Goal: Information Seeking & Learning: Learn about a topic

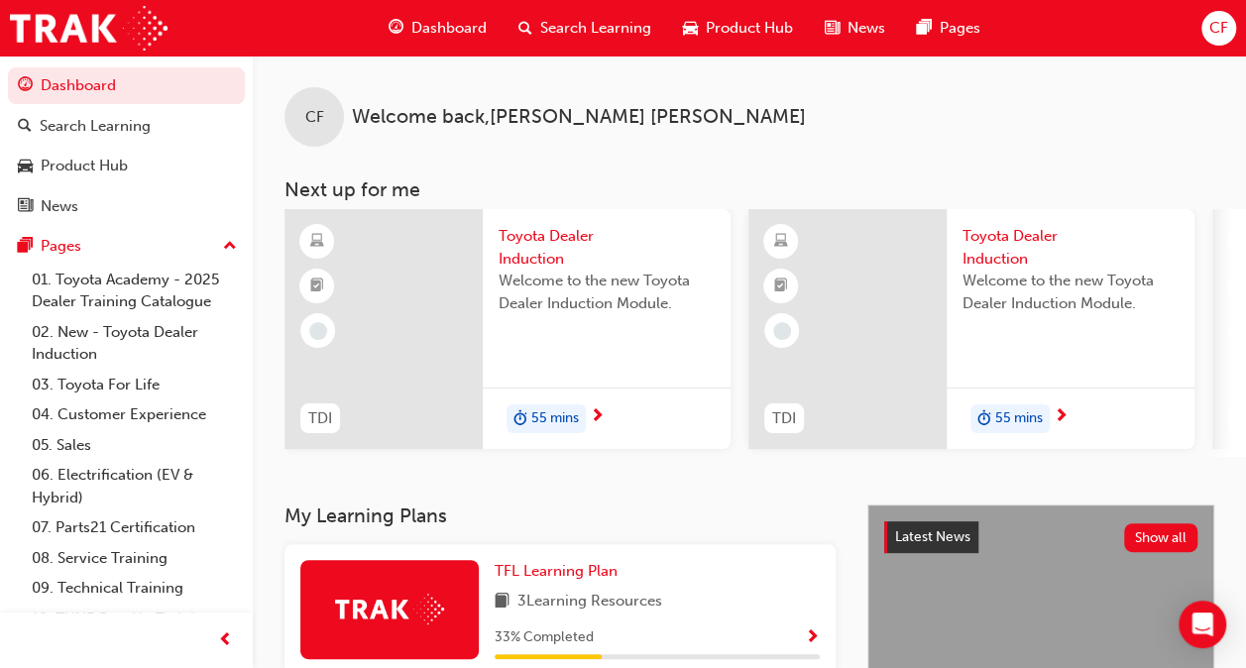
click at [554, 418] on span "55 mins" at bounding box center [555, 418] width 48 height 23
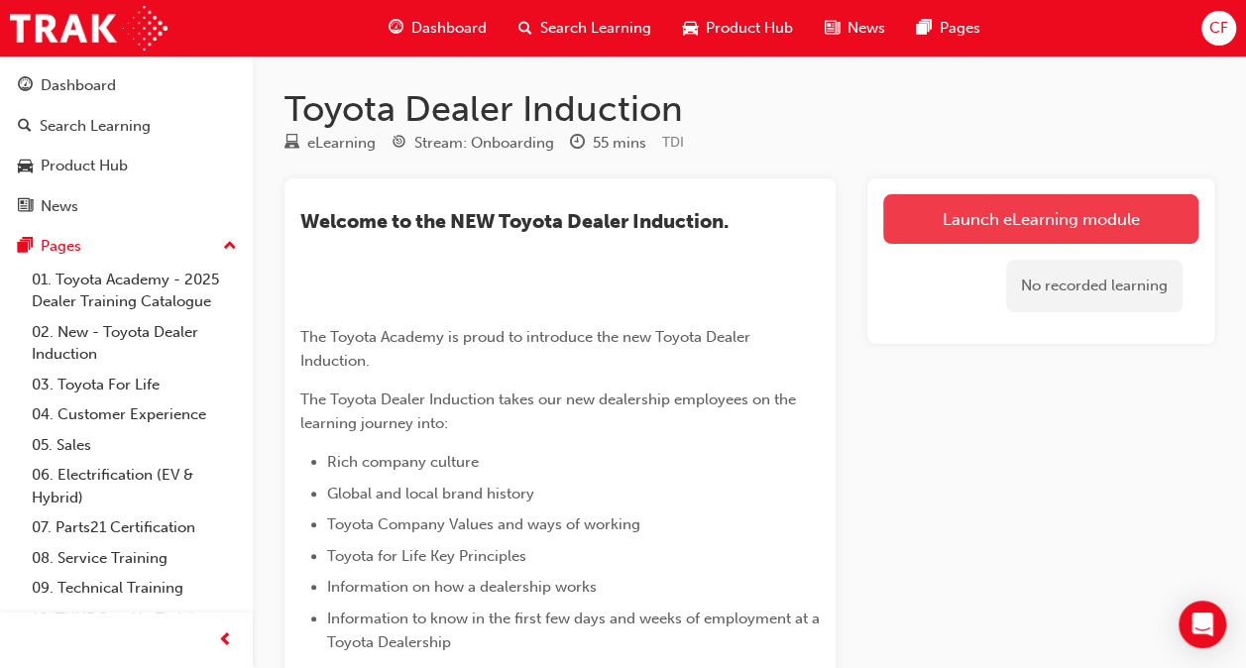
click at [960, 214] on link "Launch eLearning module" at bounding box center [1040, 219] width 315 height 50
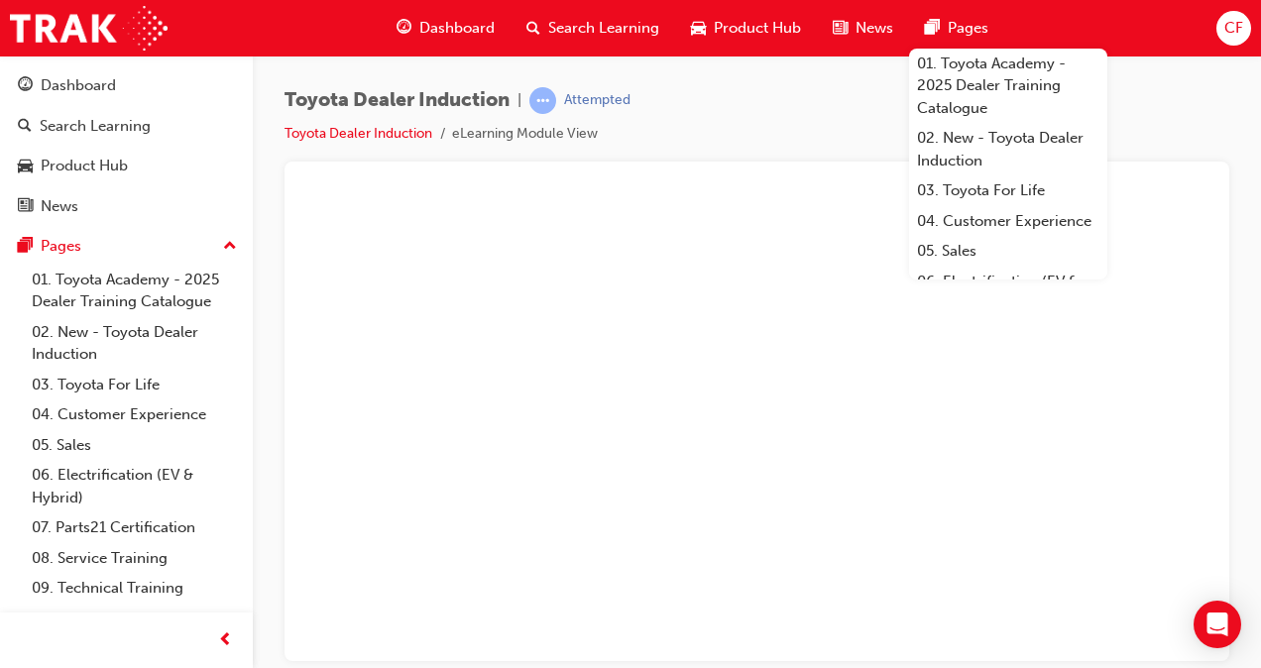
click at [805, 71] on div "Toyota Dealer Induction | Attempted Toyota Dealer Induction eLearning Module Vi…" at bounding box center [757, 337] width 1008 height 563
click at [771, 192] on div at bounding box center [756, 187] width 913 height 20
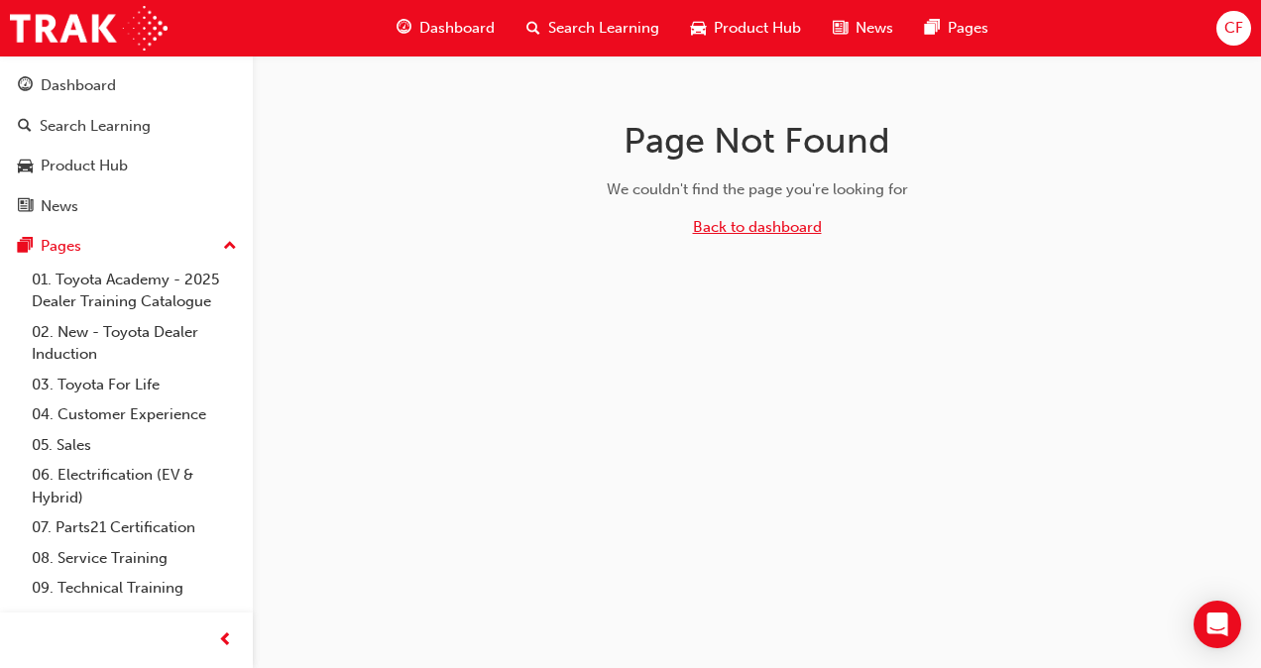
click at [734, 223] on link "Back to dashboard" at bounding box center [757, 227] width 129 height 18
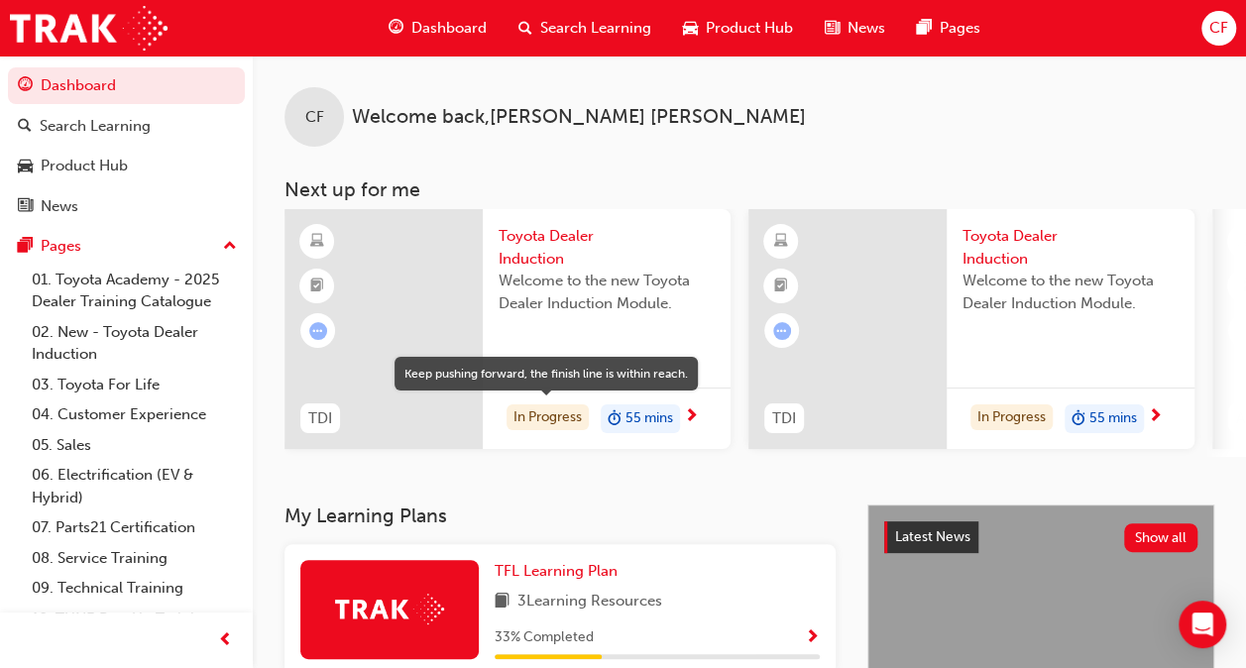
click at [535, 422] on div "In Progress" at bounding box center [548, 418] width 82 height 27
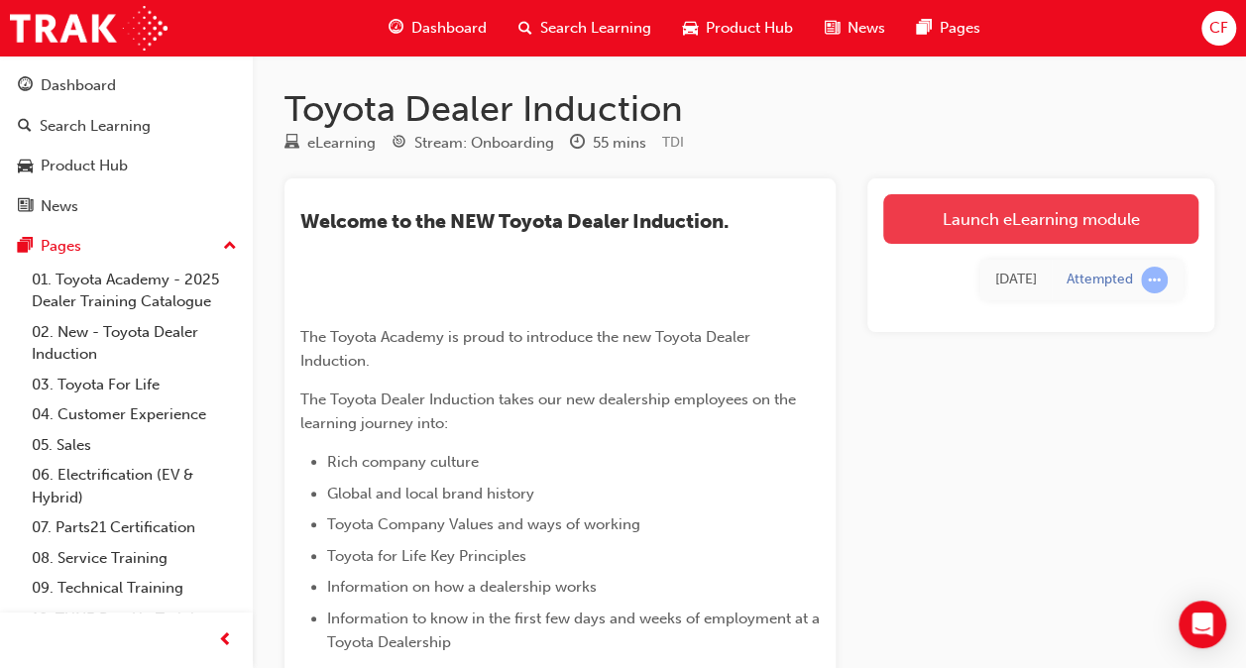
click at [951, 221] on link "Launch eLearning module" at bounding box center [1040, 219] width 315 height 50
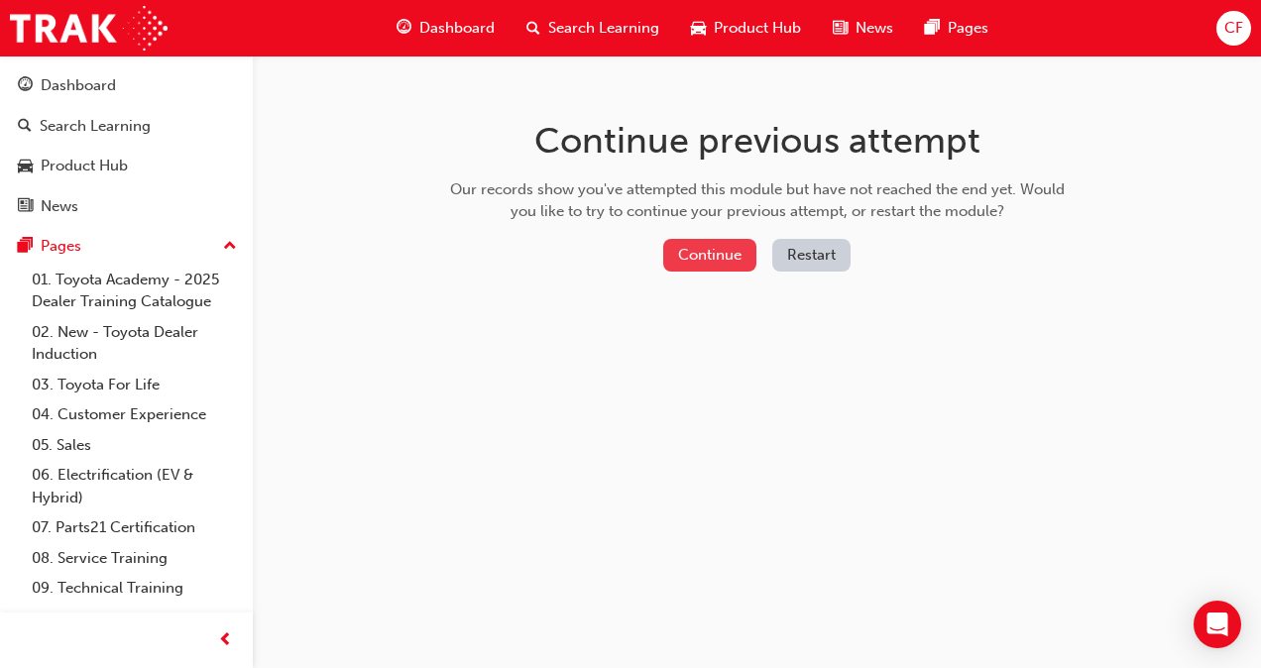
click at [706, 246] on button "Continue" at bounding box center [709, 255] width 93 height 33
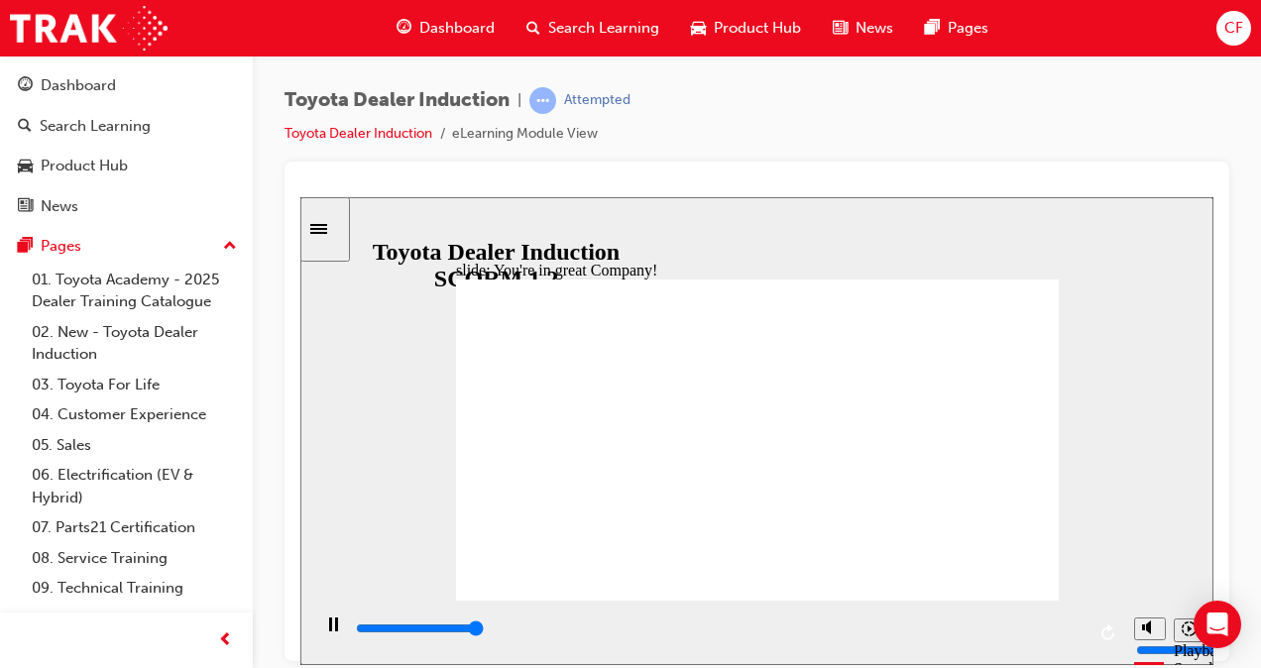
type input "7500"
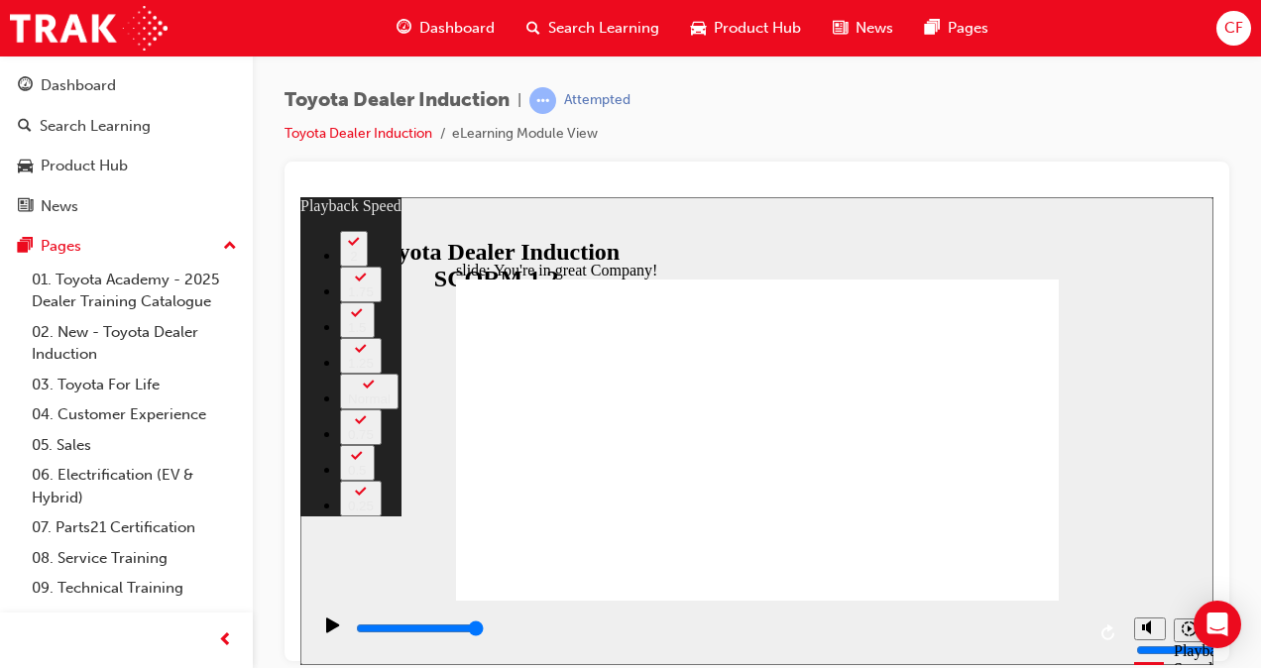
type input "156"
click at [338, 535] on div "slide: Our Company playback speed 2 1.75 1.5 1.25 Normal 0.75 0.5 0.25 Rectangl…" at bounding box center [756, 430] width 913 height 468
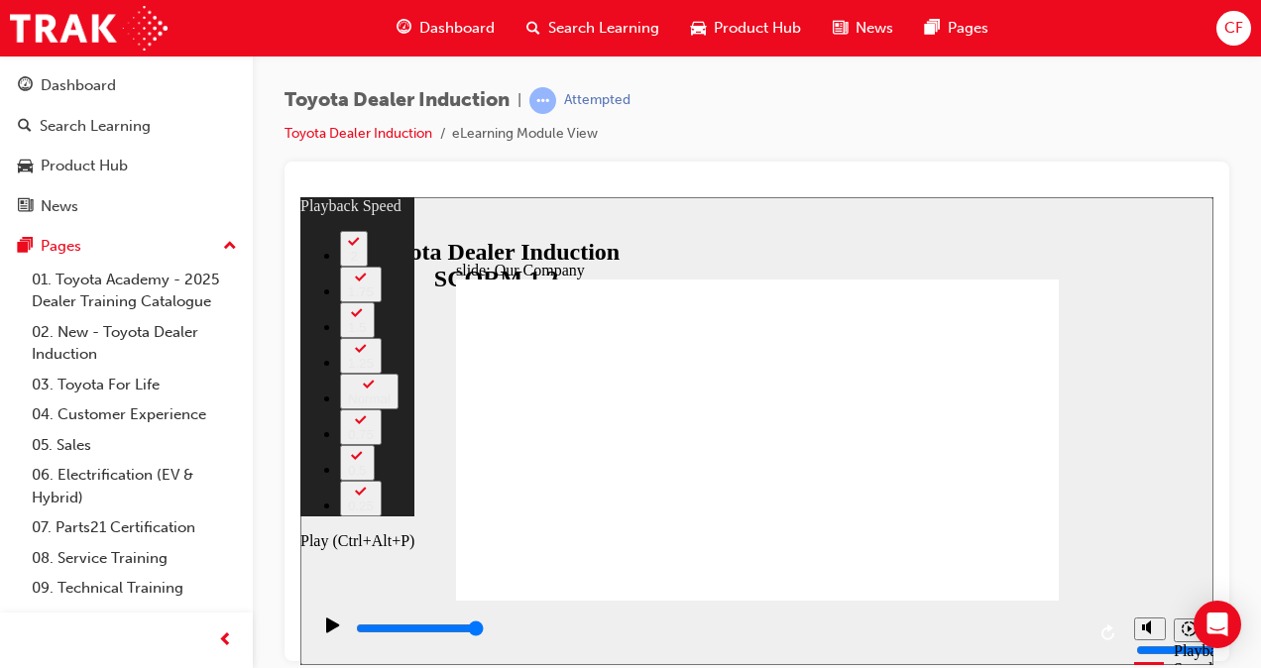
click at [333, 626] on icon "Play (Ctrl+Alt+P)" at bounding box center [333, 625] width 14 height 16
type input "7500"
type input "156"
click at [327, 632] on icon "Play (Ctrl+Alt+P)" at bounding box center [332, 624] width 13 height 15
type input "7500"
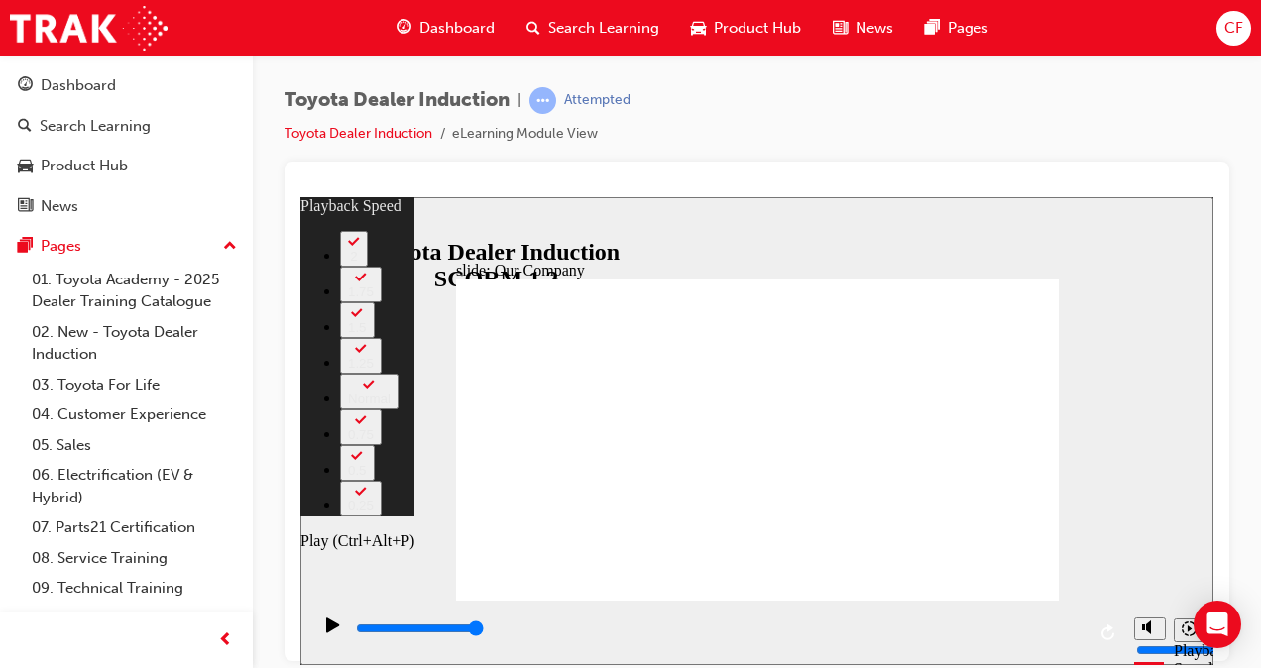
type input "156"
click at [481, 270] on div "slide: Our Company playback speed 2 1.75 1.5 1.25 Normal 0.75 0.5 0.25 Rectangl…" at bounding box center [756, 430] width 913 height 468
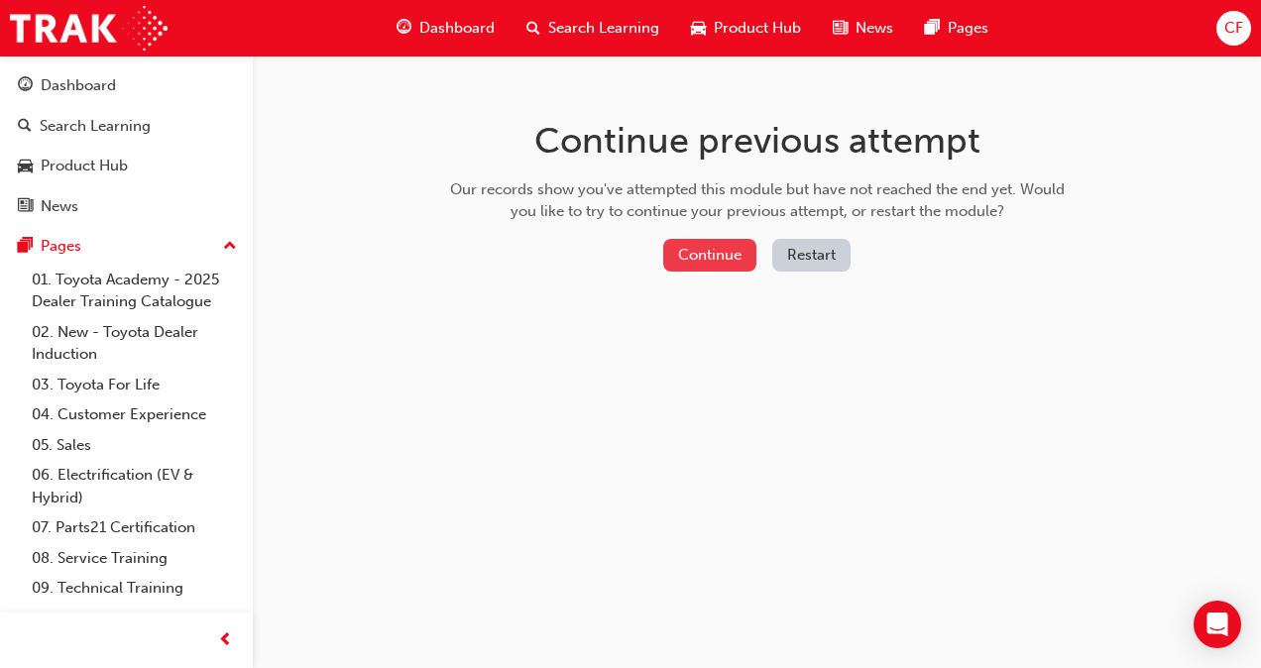
click at [706, 251] on button "Continue" at bounding box center [709, 255] width 93 height 33
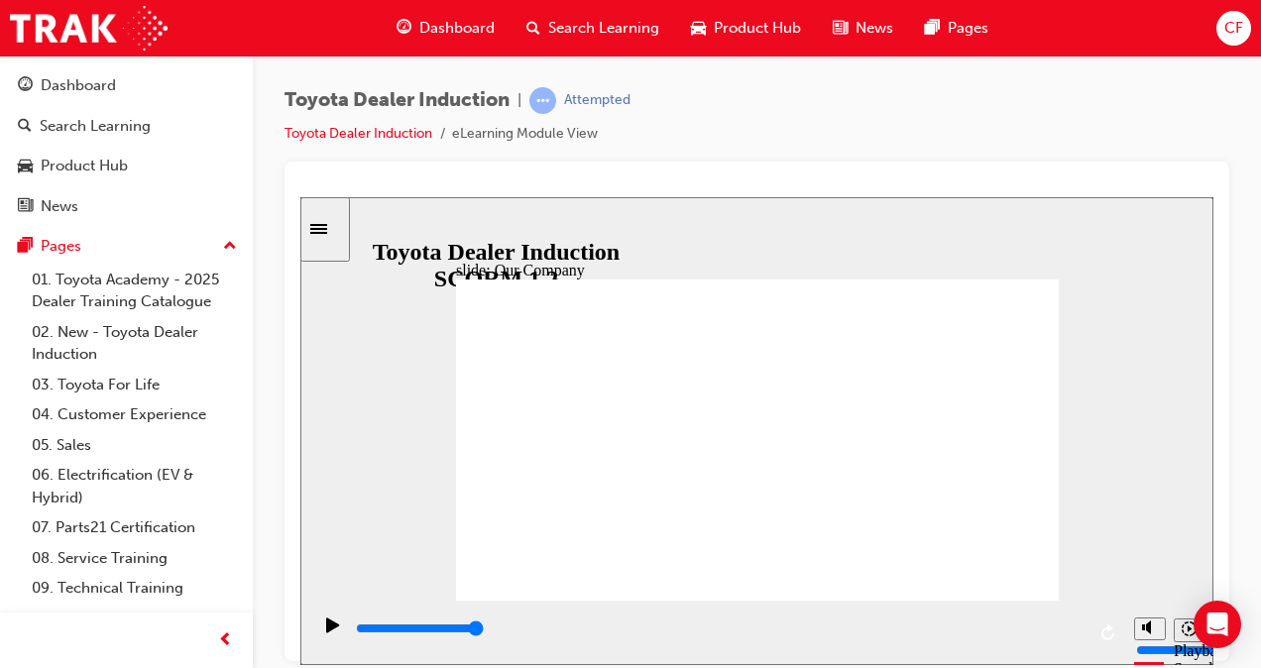
drag, startPoint x: 586, startPoint y: 536, endPoint x: 618, endPoint y: 533, distance: 31.9
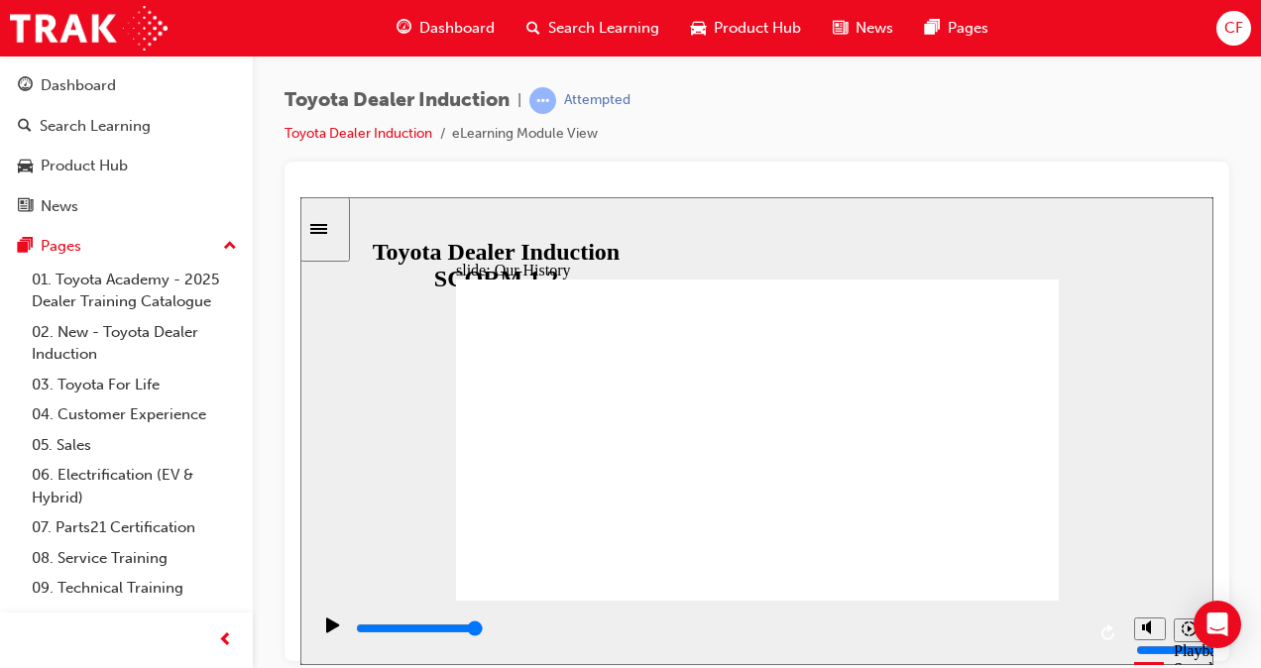
drag, startPoint x: 750, startPoint y: 539, endPoint x: 742, endPoint y: 531, distance: 11.2
drag, startPoint x: 585, startPoint y: 529, endPoint x: 772, endPoint y: 532, distance: 187.4
drag, startPoint x: 772, startPoint y: 532, endPoint x: 910, endPoint y: 532, distance: 137.8
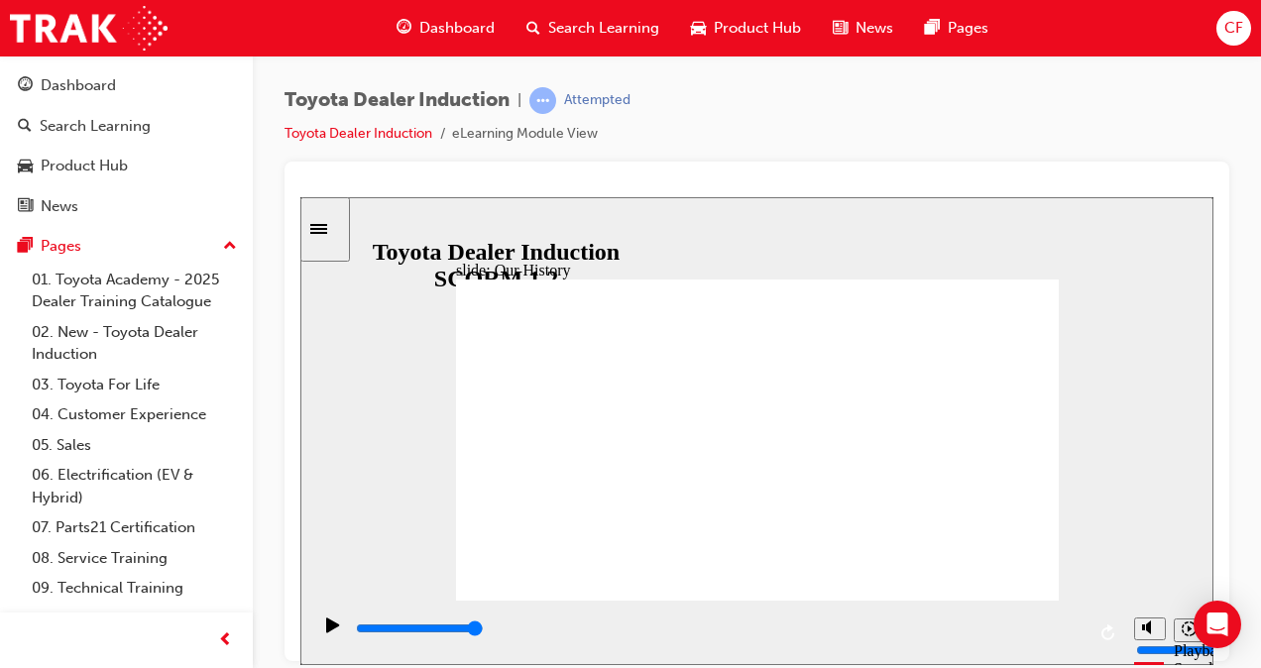
drag, startPoint x: 752, startPoint y: 521, endPoint x: 771, endPoint y: 540, distance: 28.0
drag, startPoint x: 755, startPoint y: 532, endPoint x: 916, endPoint y: 536, distance: 160.7
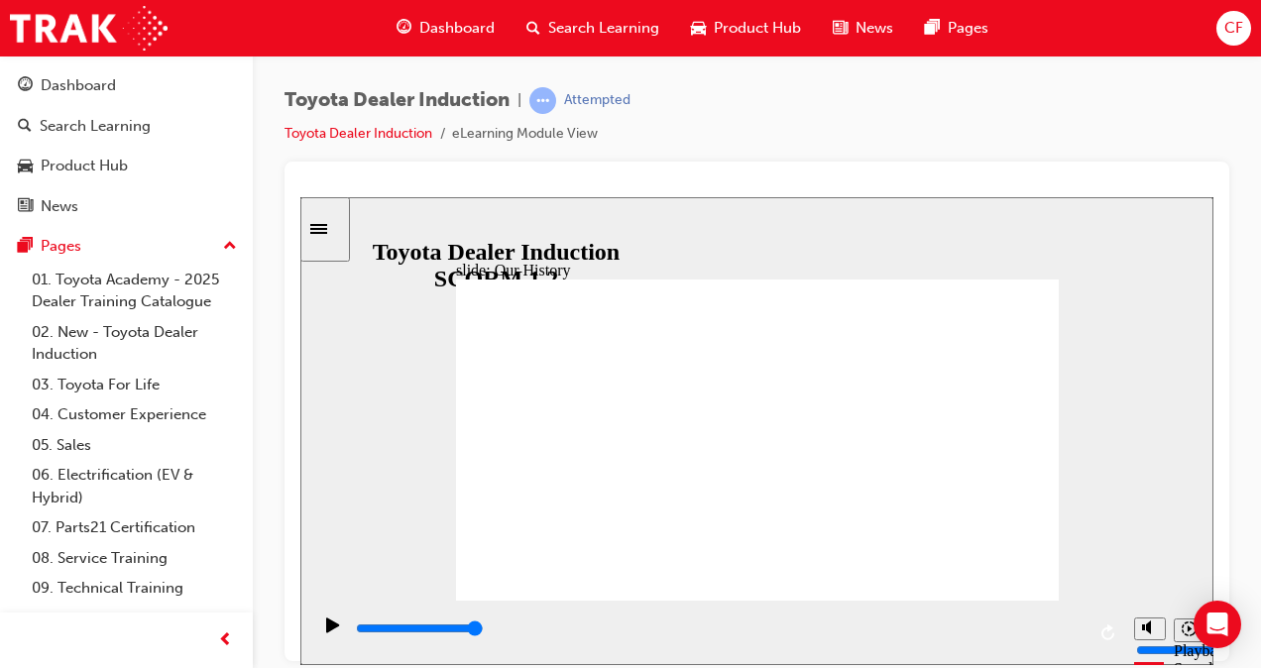
drag, startPoint x: 949, startPoint y: 566, endPoint x: 736, endPoint y: 544, distance: 214.3
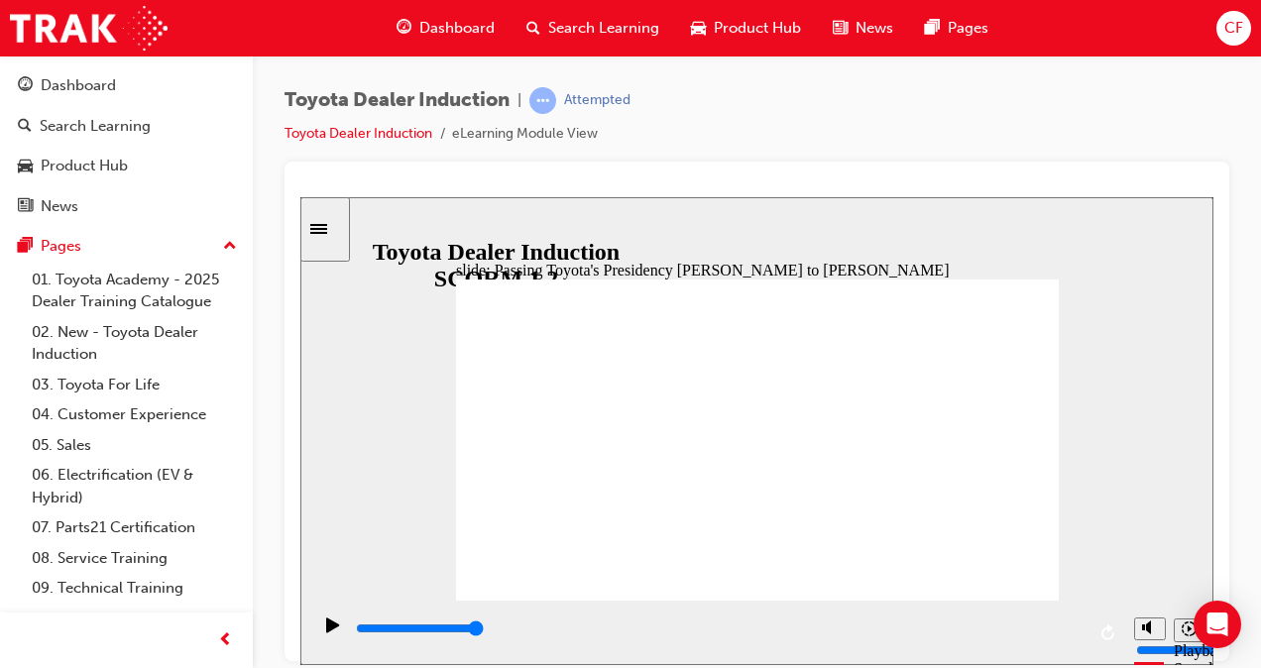
type input "5000"
radio input "true"
type input "5000"
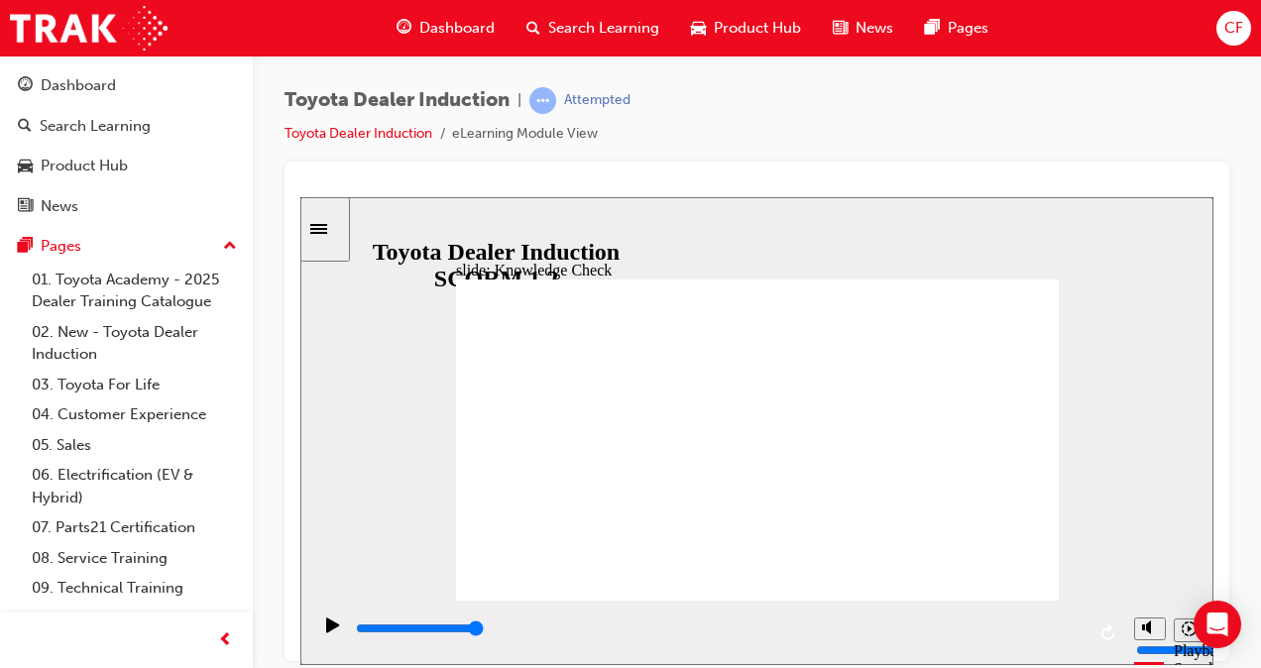
radio input "true"
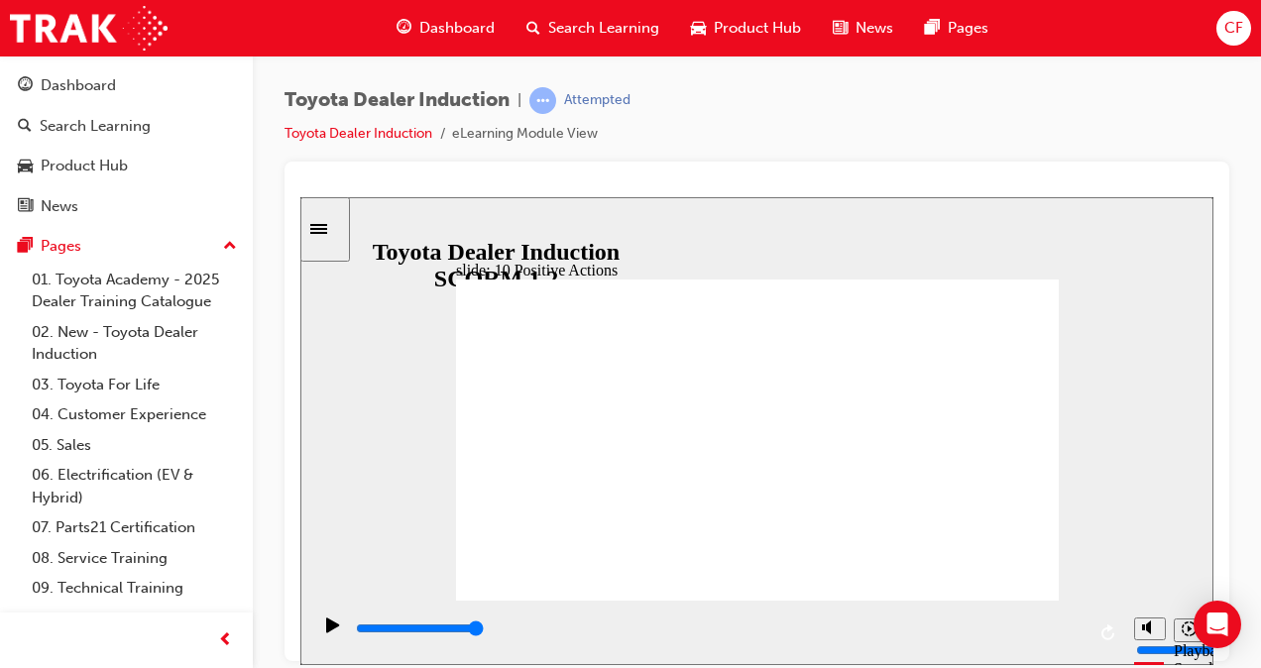
drag, startPoint x: 551, startPoint y: 519, endPoint x: 654, endPoint y: 489, distance: 107.3
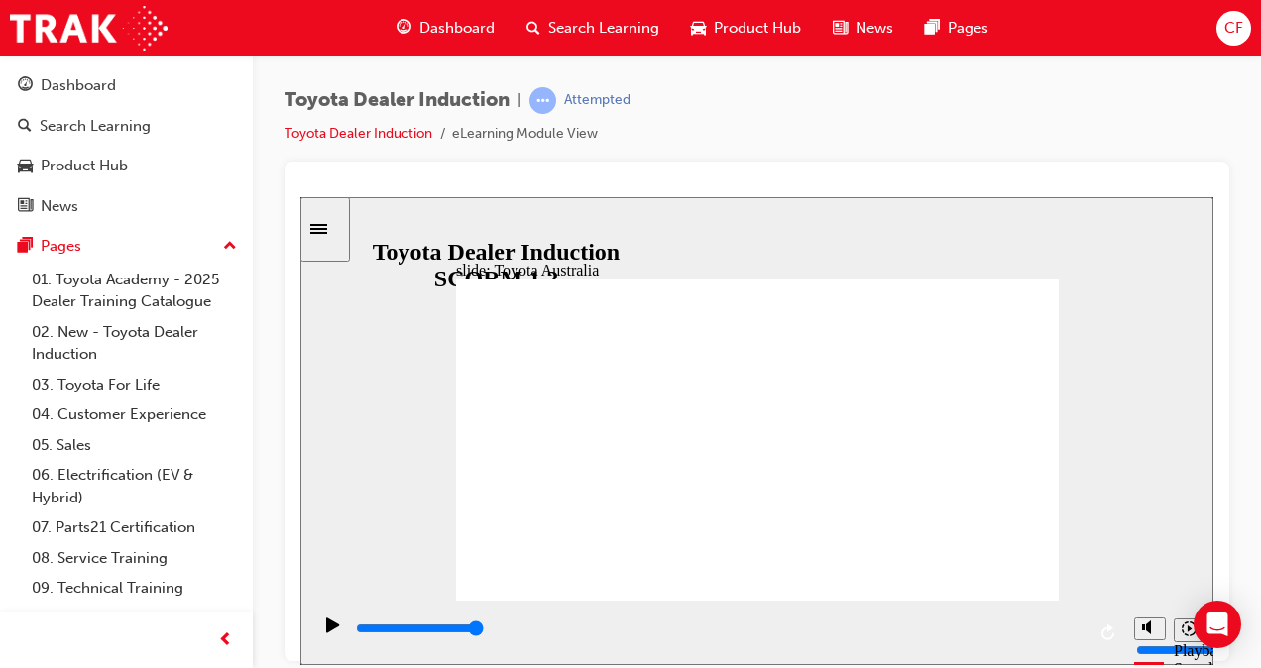
type input "15300"
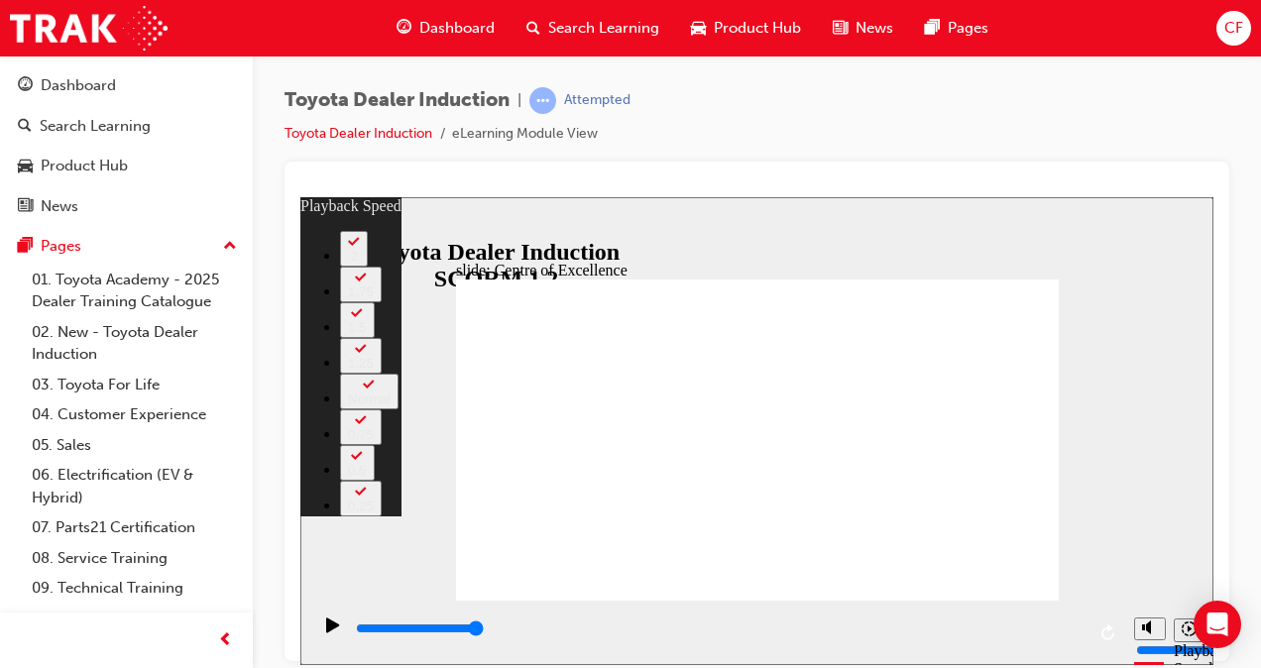
type input "248"
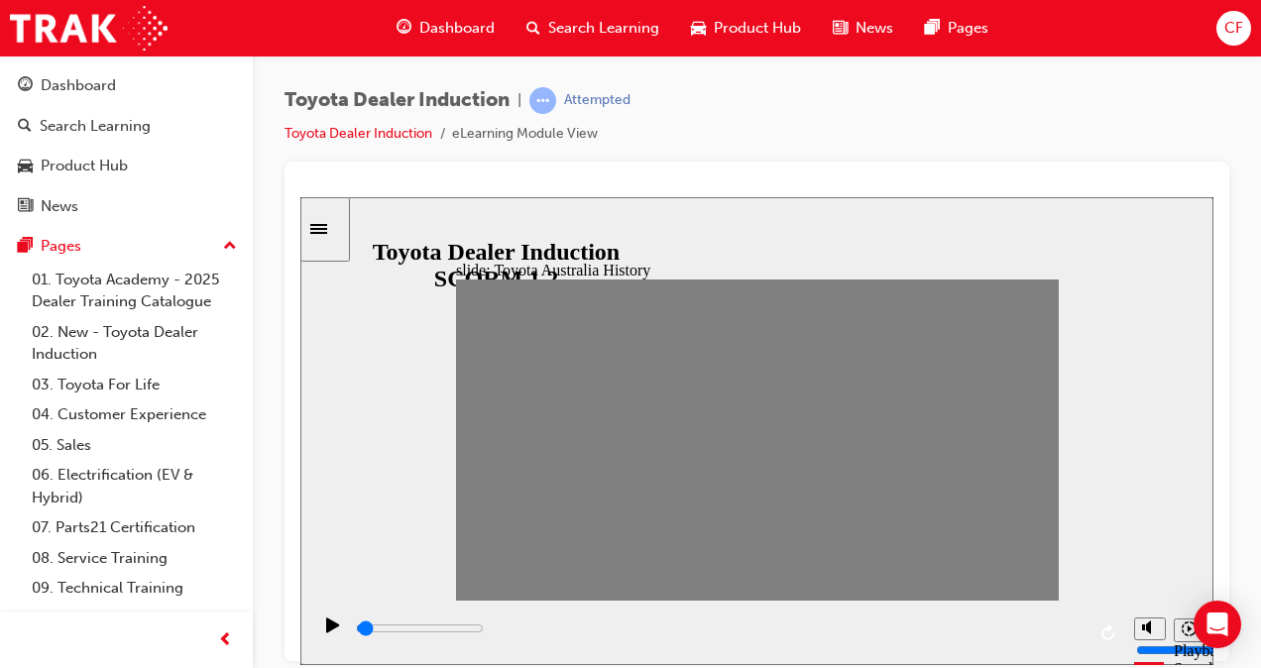
drag, startPoint x: 482, startPoint y: 439, endPoint x: 493, endPoint y: 445, distance: 12.4
drag, startPoint x: 502, startPoint y: 445, endPoint x: 565, endPoint y: 446, distance: 63.5
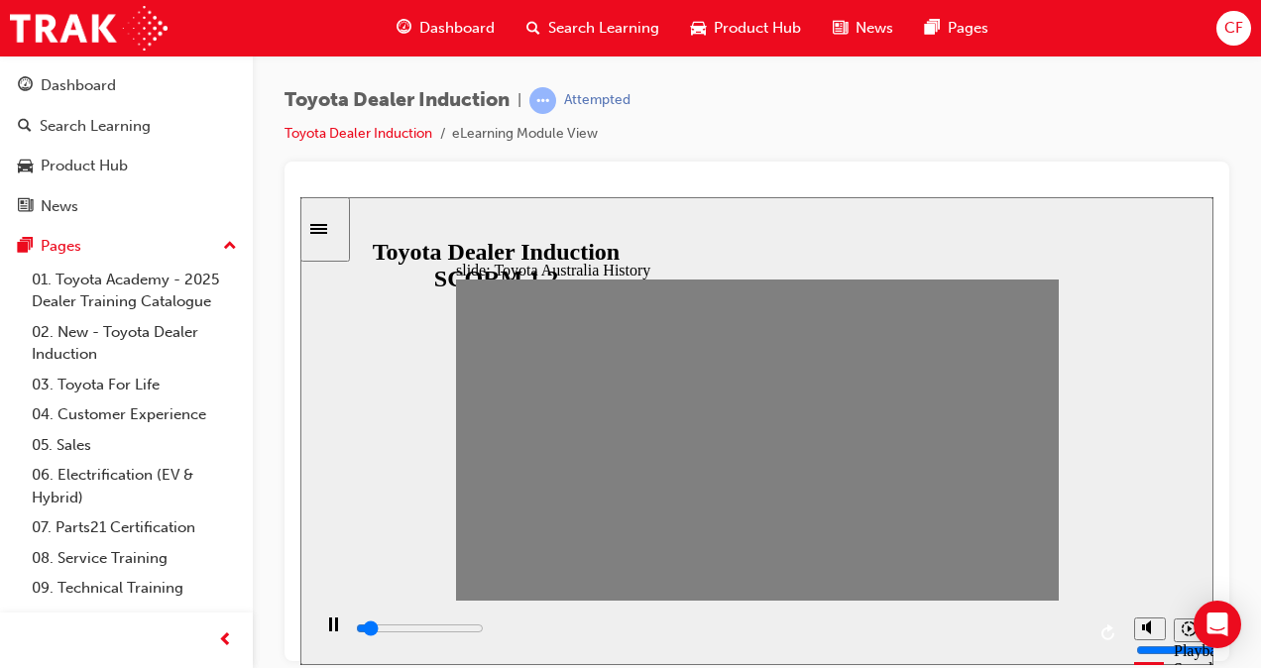
type input "0"
type input "1"
type input "0"
type input "2"
drag, startPoint x: 562, startPoint y: 447, endPoint x: 521, endPoint y: 440, distance: 41.2
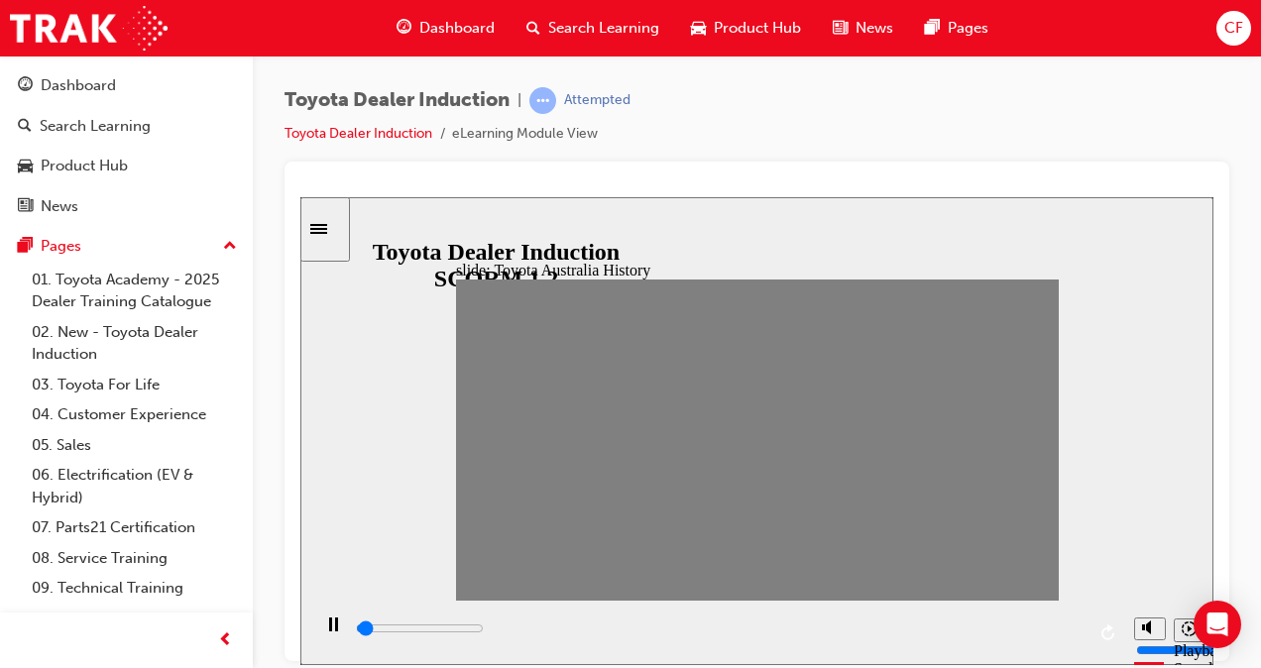
drag, startPoint x: 535, startPoint y: 436, endPoint x: 564, endPoint y: 441, distance: 29.2
type input "0"
type input "3"
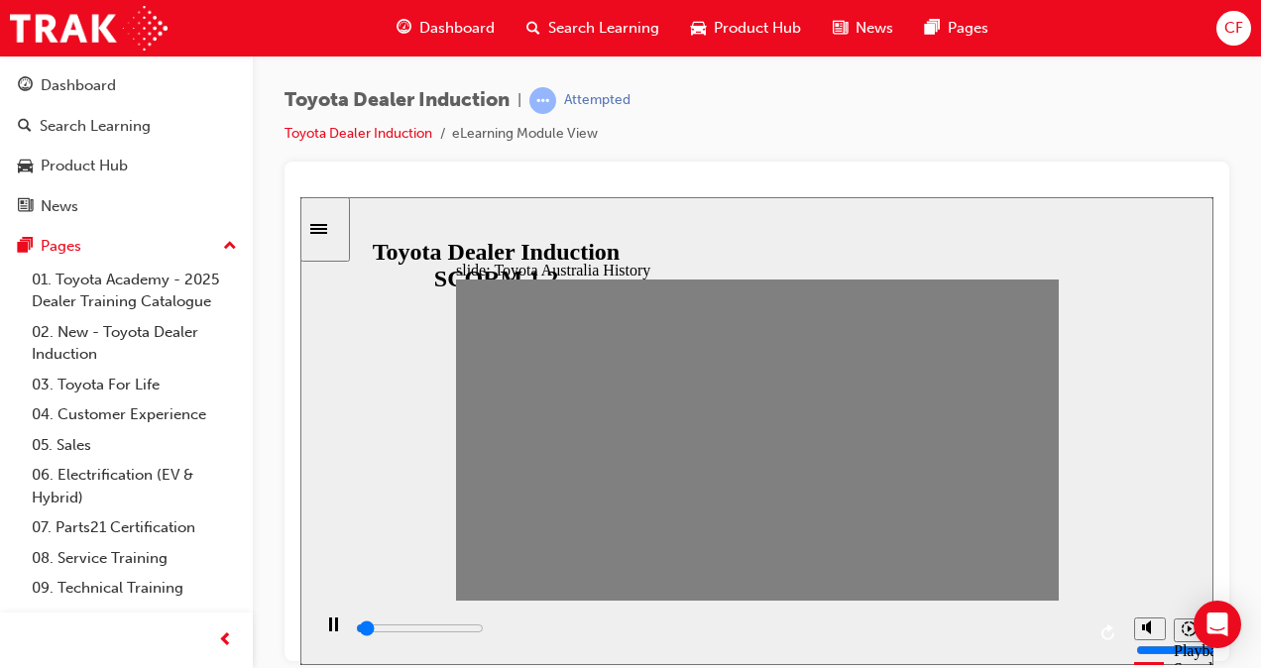
drag, startPoint x: 536, startPoint y: 443, endPoint x: 553, endPoint y: 446, distance: 17.1
drag, startPoint x: 553, startPoint y: 446, endPoint x: 583, endPoint y: 447, distance: 29.8
drag, startPoint x: 583, startPoint y: 447, endPoint x: 618, endPoint y: 447, distance: 34.7
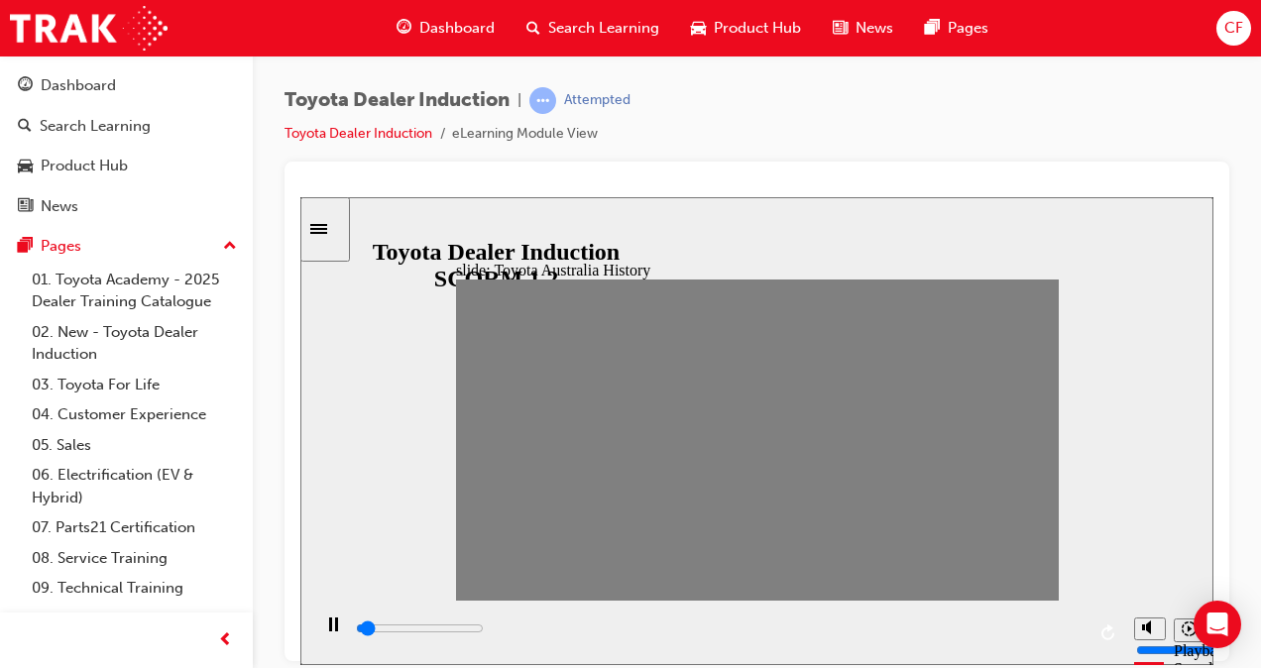
drag, startPoint x: 618, startPoint y: 447, endPoint x: 642, endPoint y: 449, distance: 24.9
drag, startPoint x: 642, startPoint y: 449, endPoint x: 668, endPoint y: 449, distance: 25.8
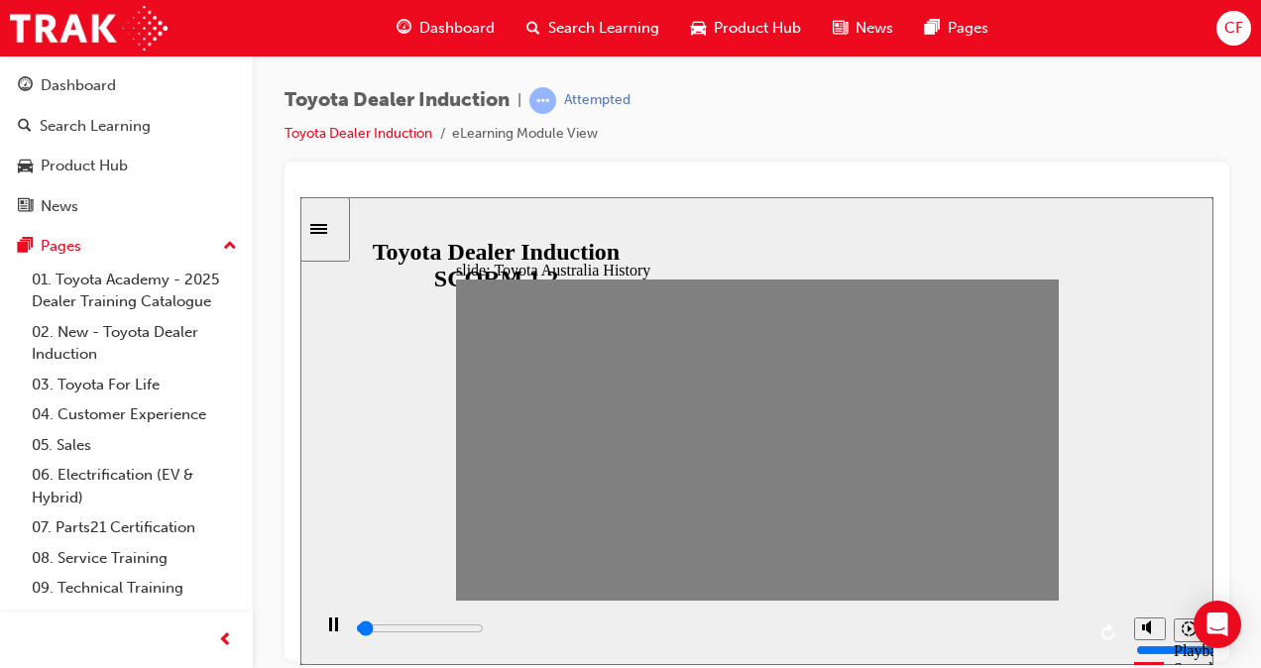
drag, startPoint x: 668, startPoint y: 449, endPoint x: 710, endPoint y: 449, distance: 41.6
drag, startPoint x: 710, startPoint y: 449, endPoint x: 638, endPoint y: 449, distance: 71.4
type input "0"
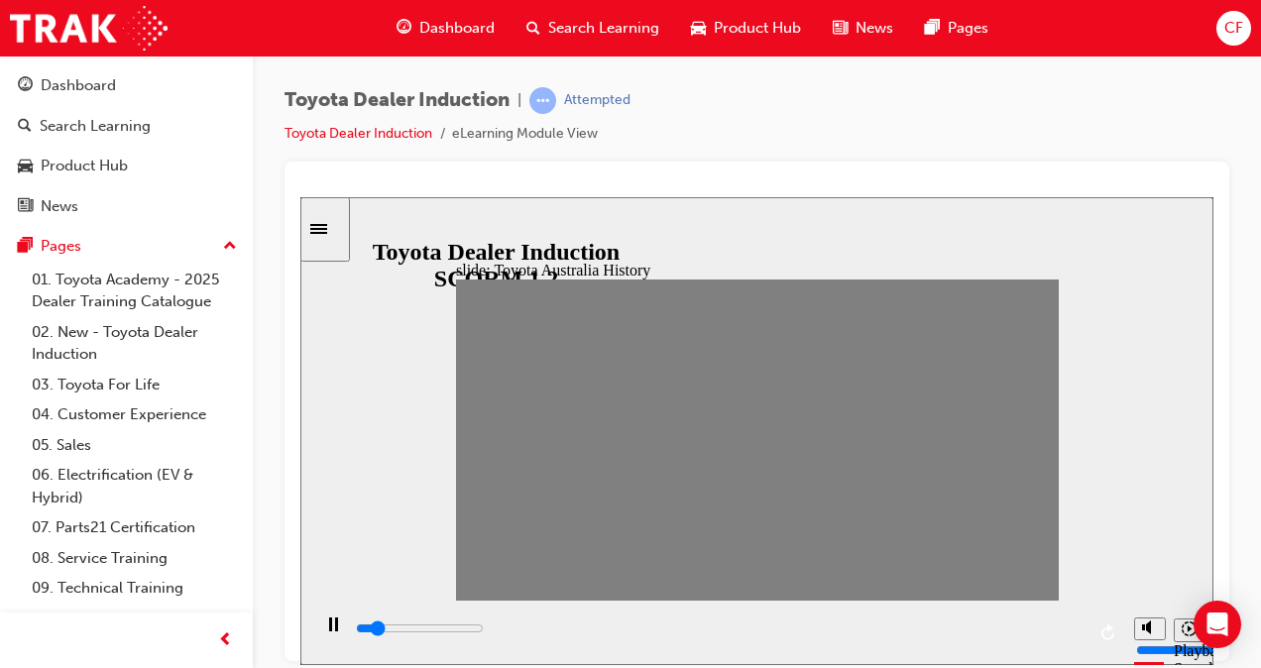
type input "8"
drag, startPoint x: 726, startPoint y: 441, endPoint x: 694, endPoint y: 445, distance: 32.0
type input "0"
type input "9"
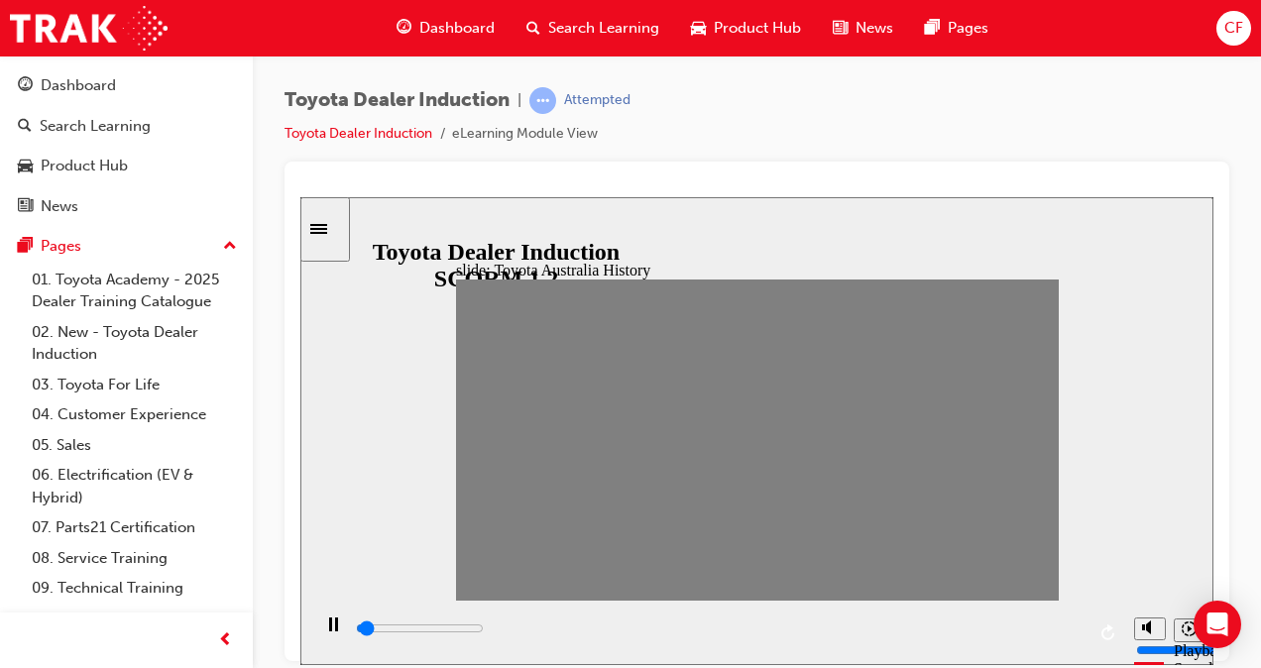
drag, startPoint x: 692, startPoint y: 445, endPoint x: 717, endPoint y: 441, distance: 25.1
drag, startPoint x: 726, startPoint y: 441, endPoint x: 753, endPoint y: 445, distance: 27.1
drag, startPoint x: 753, startPoint y: 445, endPoint x: 780, endPoint y: 444, distance: 27.8
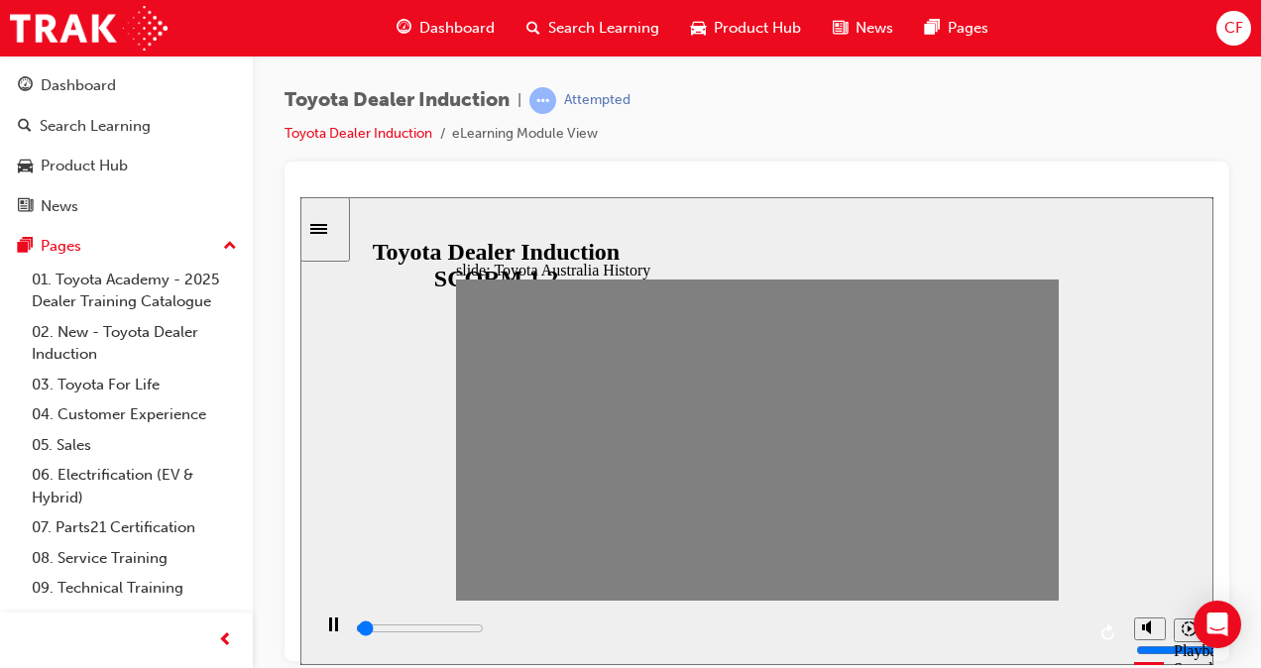
type input "0"
type input "12"
drag, startPoint x: 780, startPoint y: 444, endPoint x: 812, endPoint y: 438, distance: 32.3
type input "0"
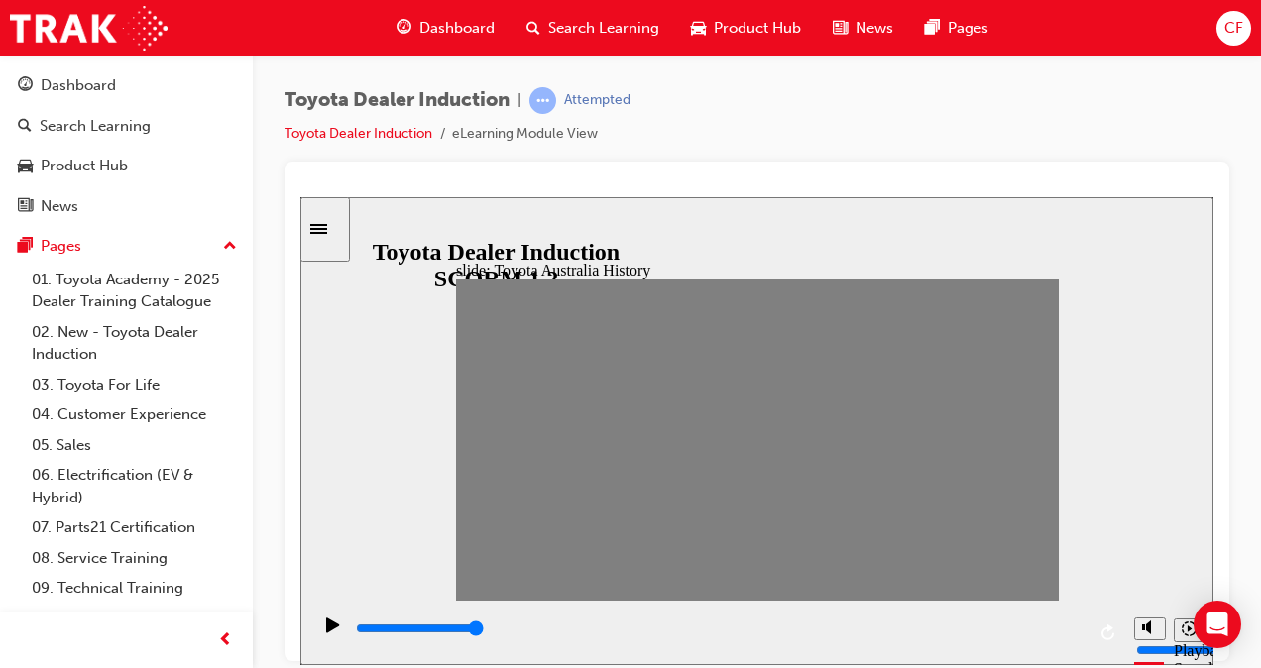
type input "13"
drag, startPoint x: 812, startPoint y: 438, endPoint x: 833, endPoint y: 439, distance: 20.8
drag, startPoint x: 833, startPoint y: 439, endPoint x: 869, endPoint y: 447, distance: 37.5
drag, startPoint x: 869, startPoint y: 447, endPoint x: 891, endPoint y: 447, distance: 21.8
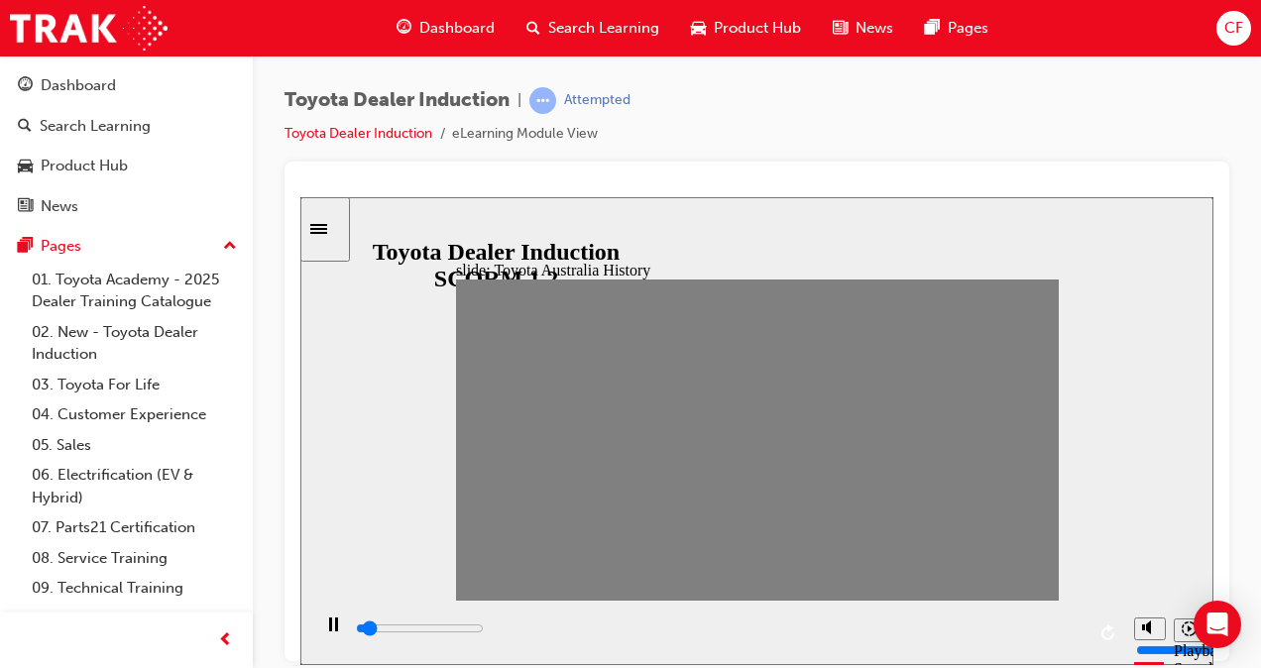
drag, startPoint x: 891, startPoint y: 447, endPoint x: 910, endPoint y: 443, distance: 19.3
drag, startPoint x: 910, startPoint y: 447, endPoint x: 938, endPoint y: 442, distance: 28.2
drag, startPoint x: 938, startPoint y: 442, endPoint x: 973, endPoint y: 439, distance: 34.8
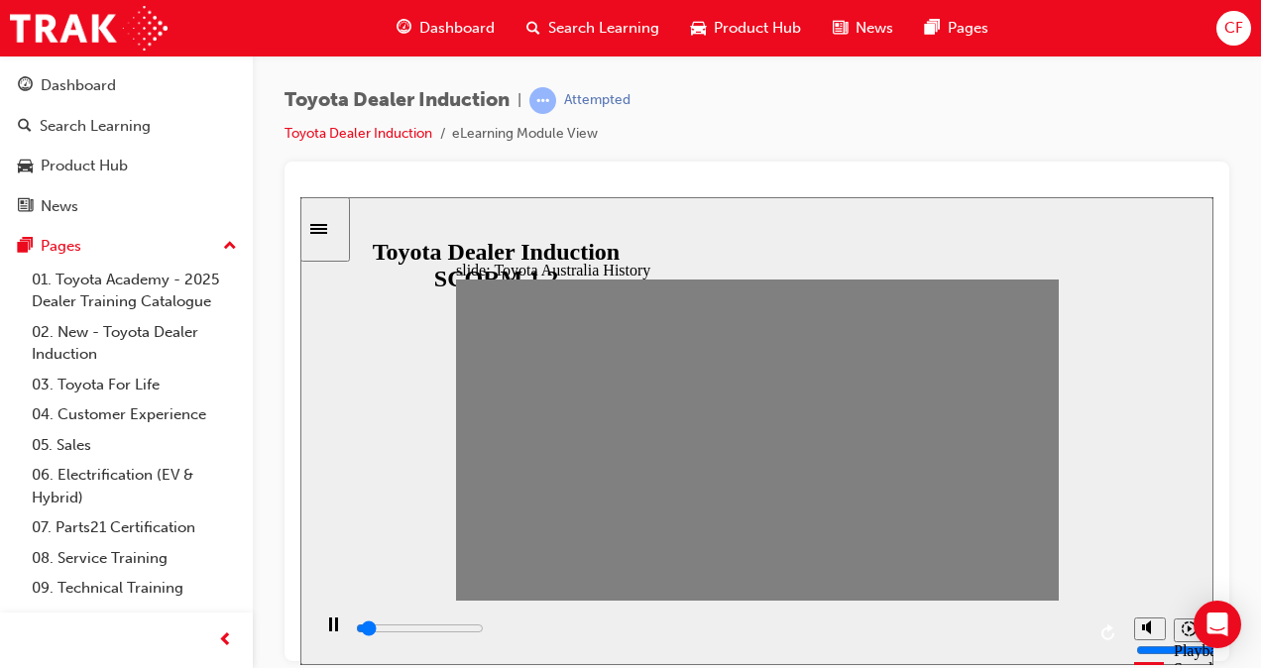
drag, startPoint x: 973, startPoint y: 439, endPoint x: 1004, endPoint y: 451, distance: 33.9
drag, startPoint x: 1004, startPoint y: 451, endPoint x: 1041, endPoint y: 447, distance: 36.9
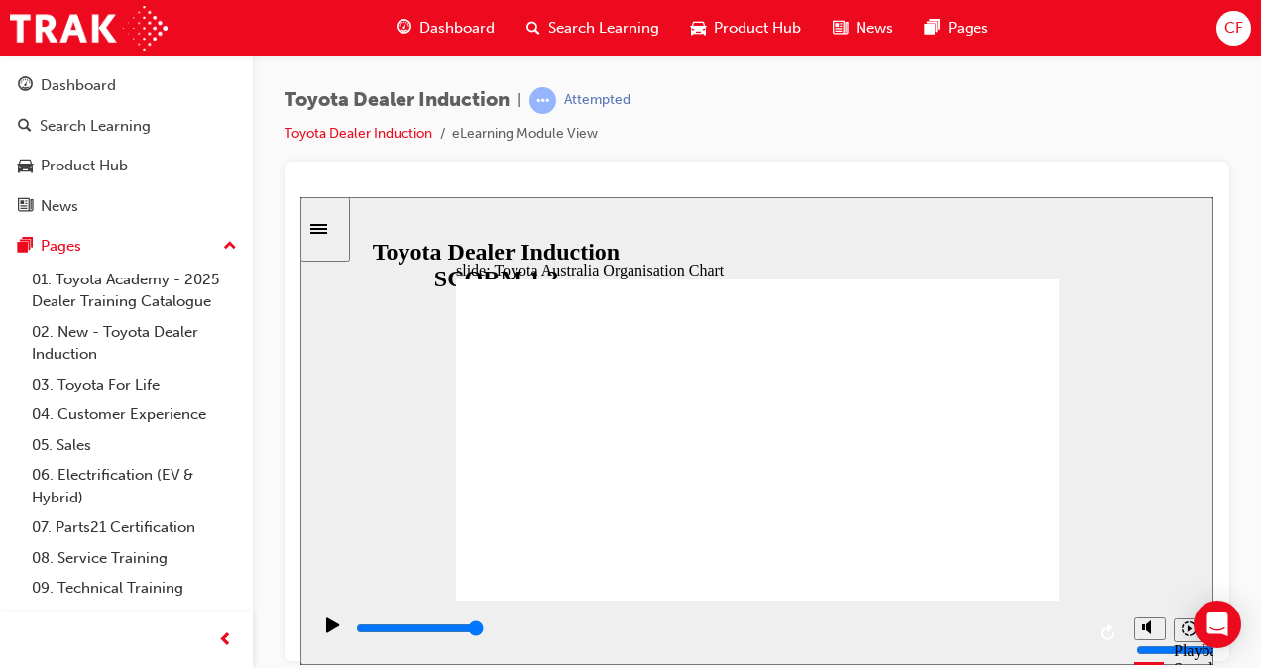
type input "5000"
radio input "true"
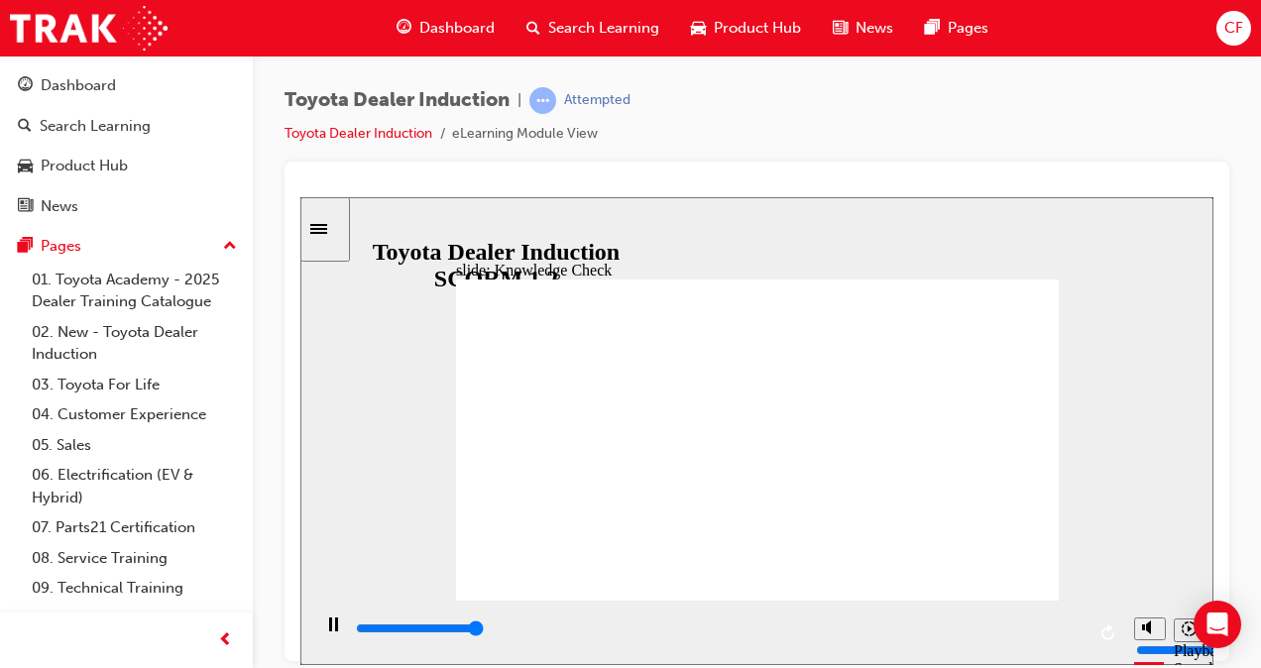
type input "5000"
radio input "true"
type input "5000"
radio input "true"
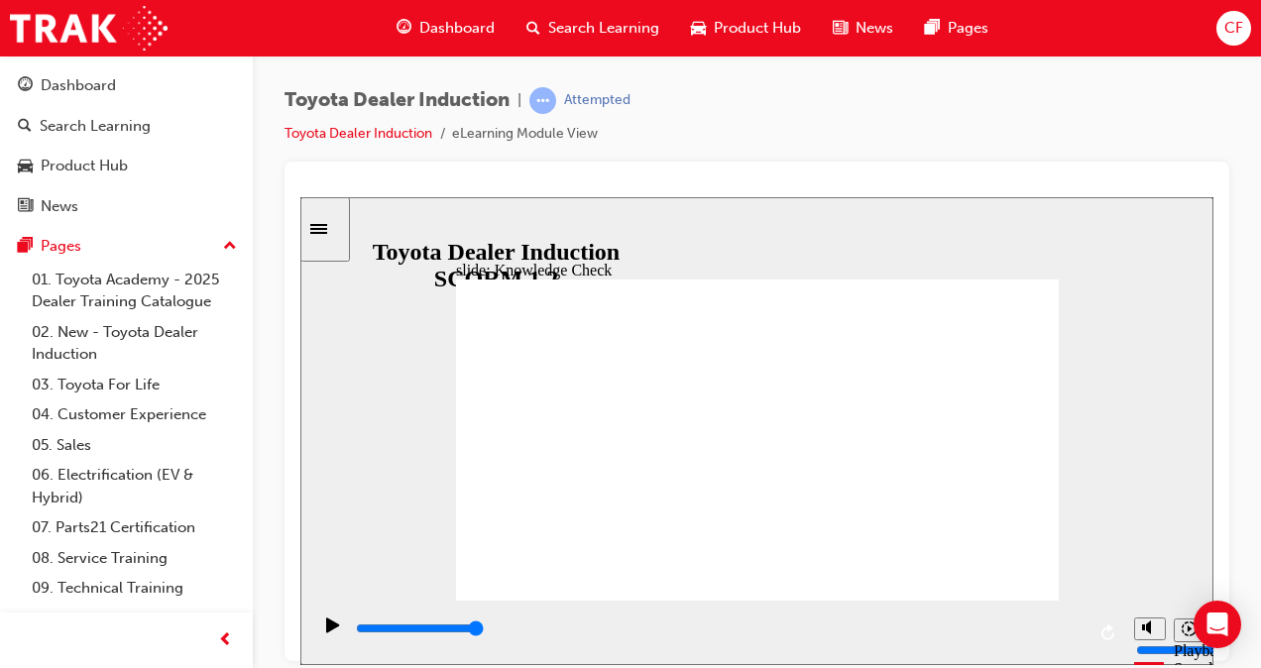
type input "9200"
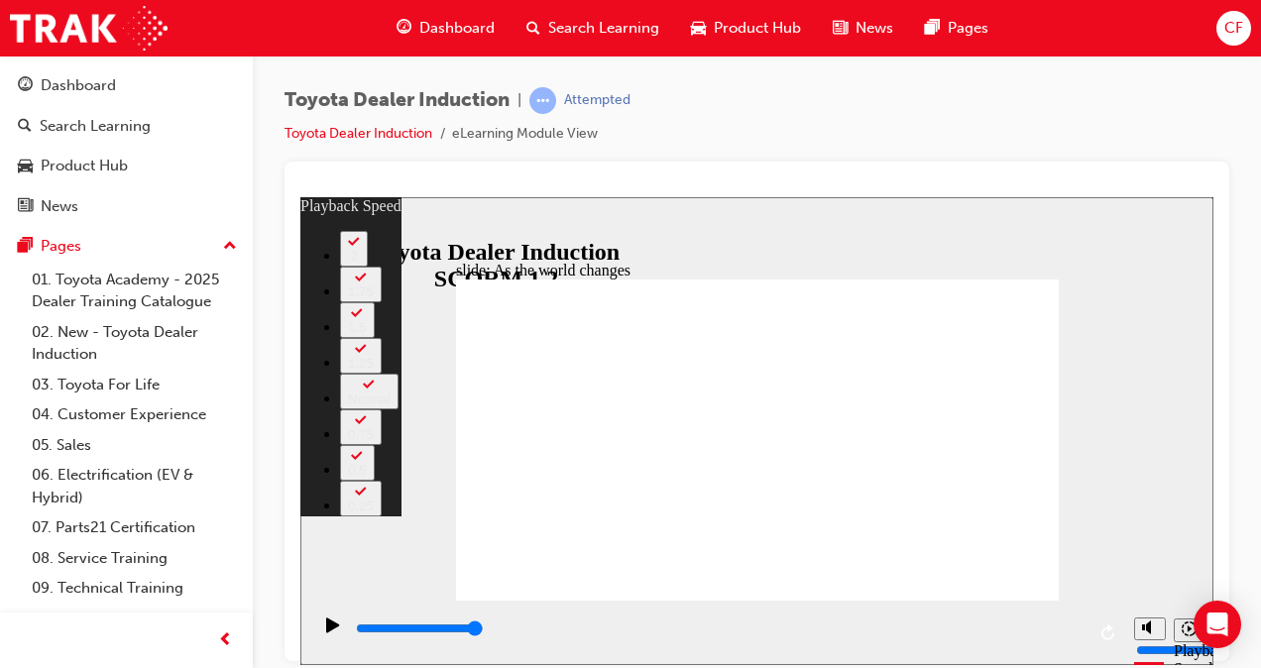
type input "128"
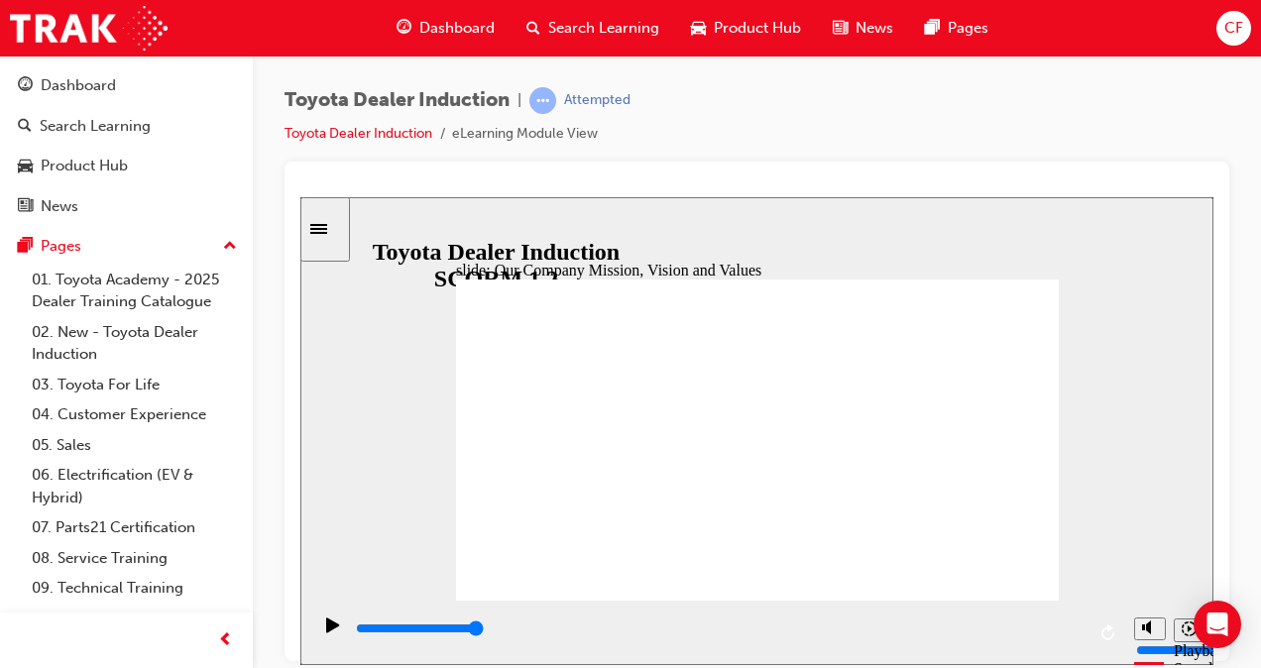
type input "5000"
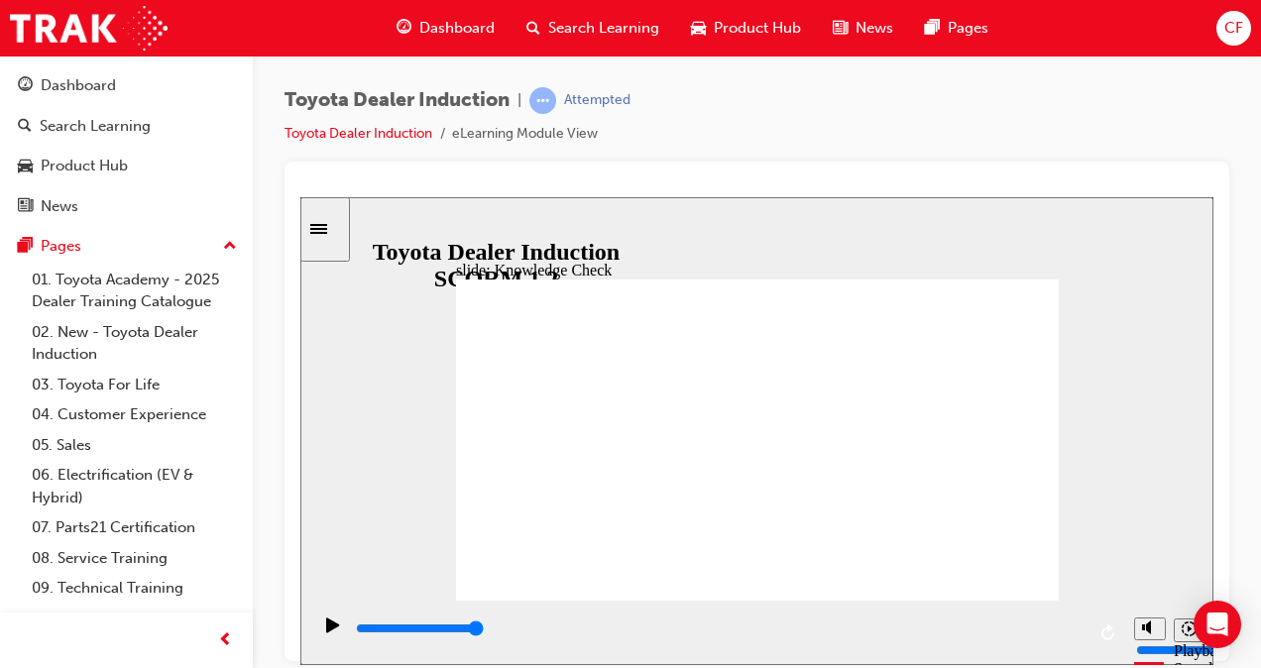
type input "1"
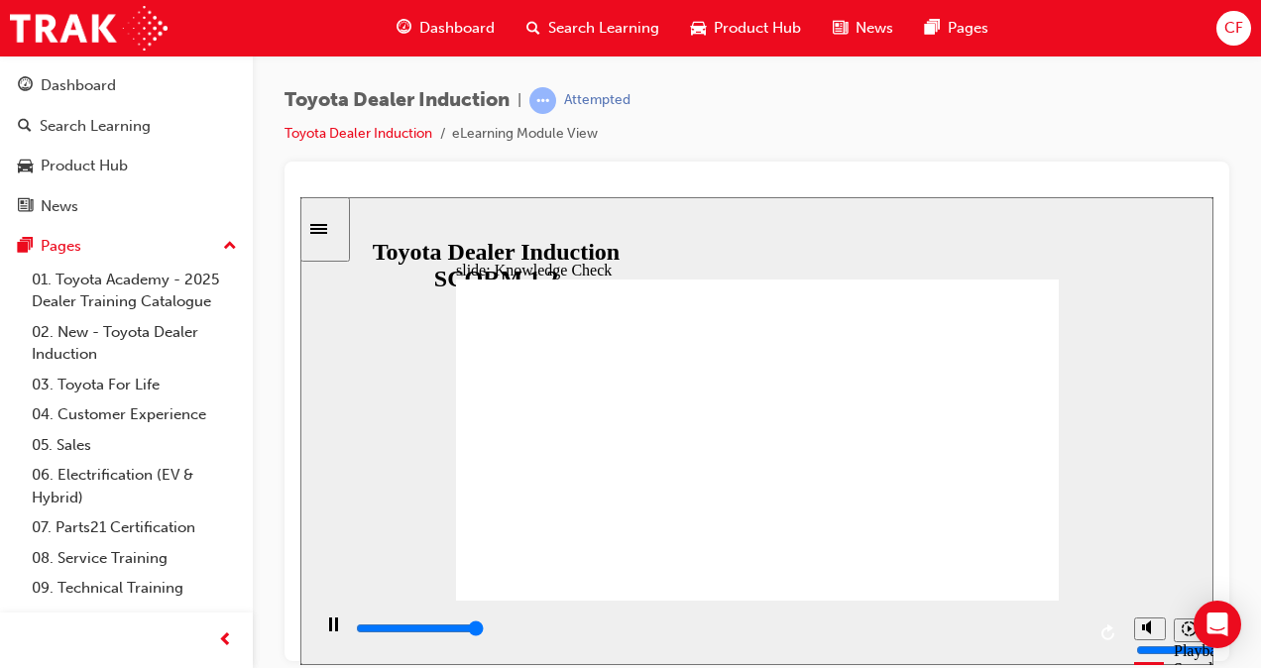
type input "5000"
type input "1"
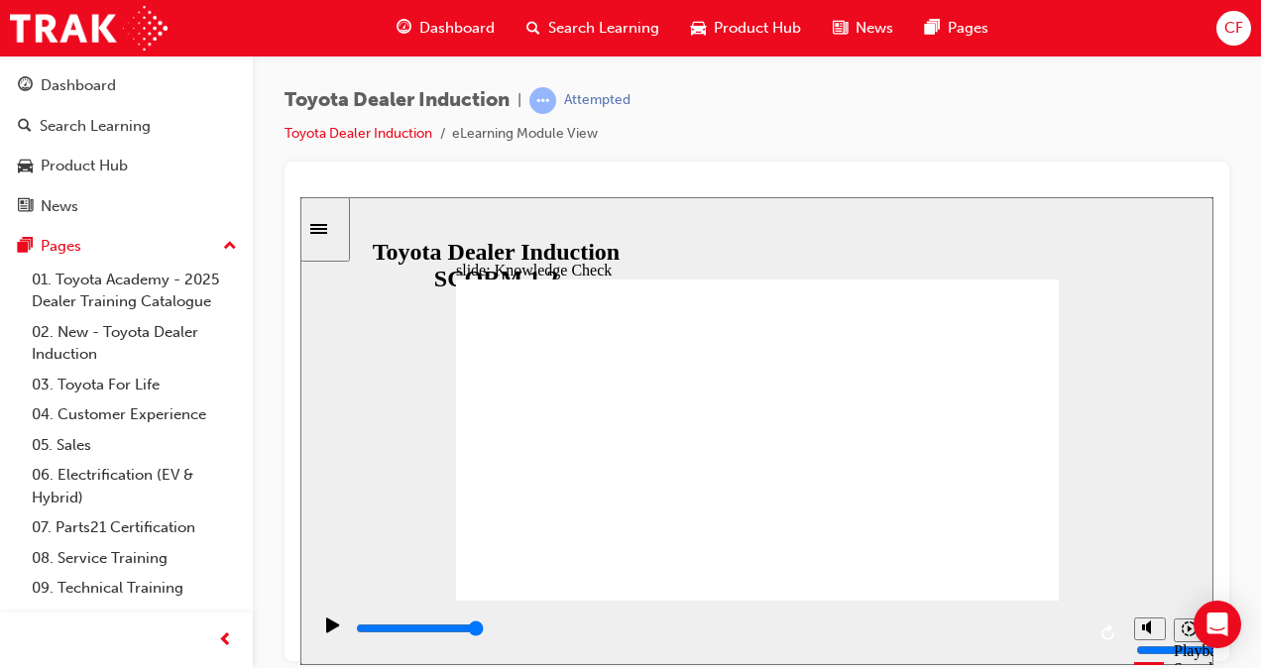
type input "1"
type input "6500"
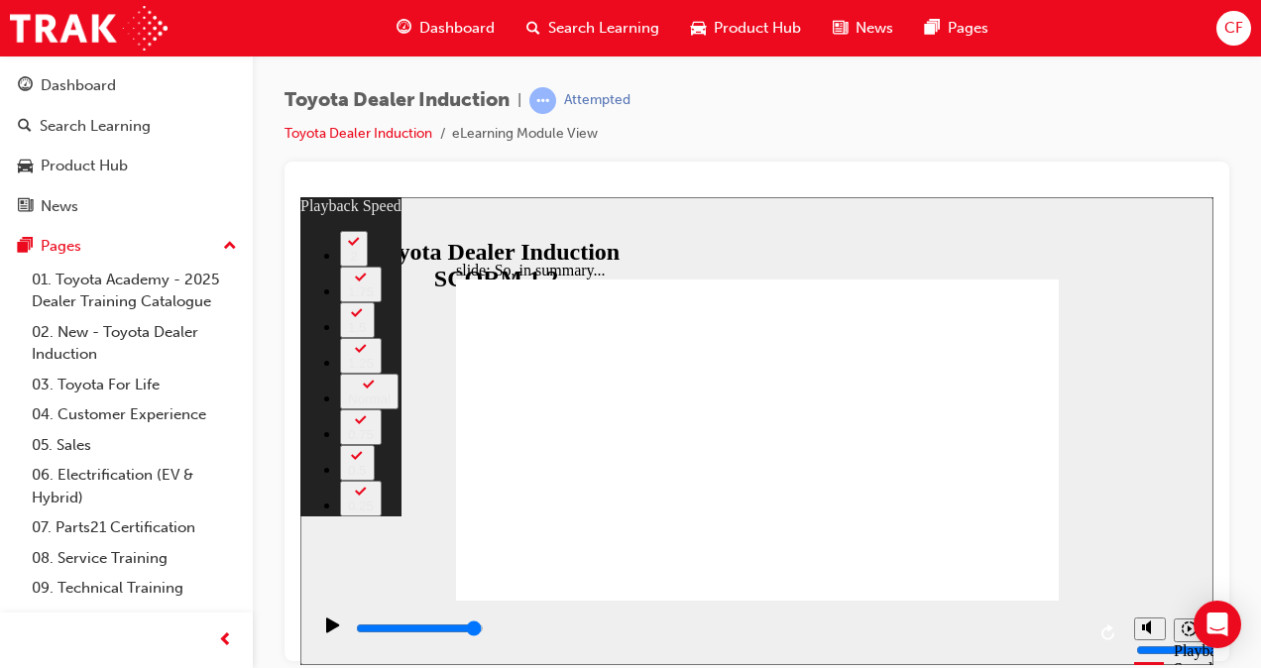
type input "128"
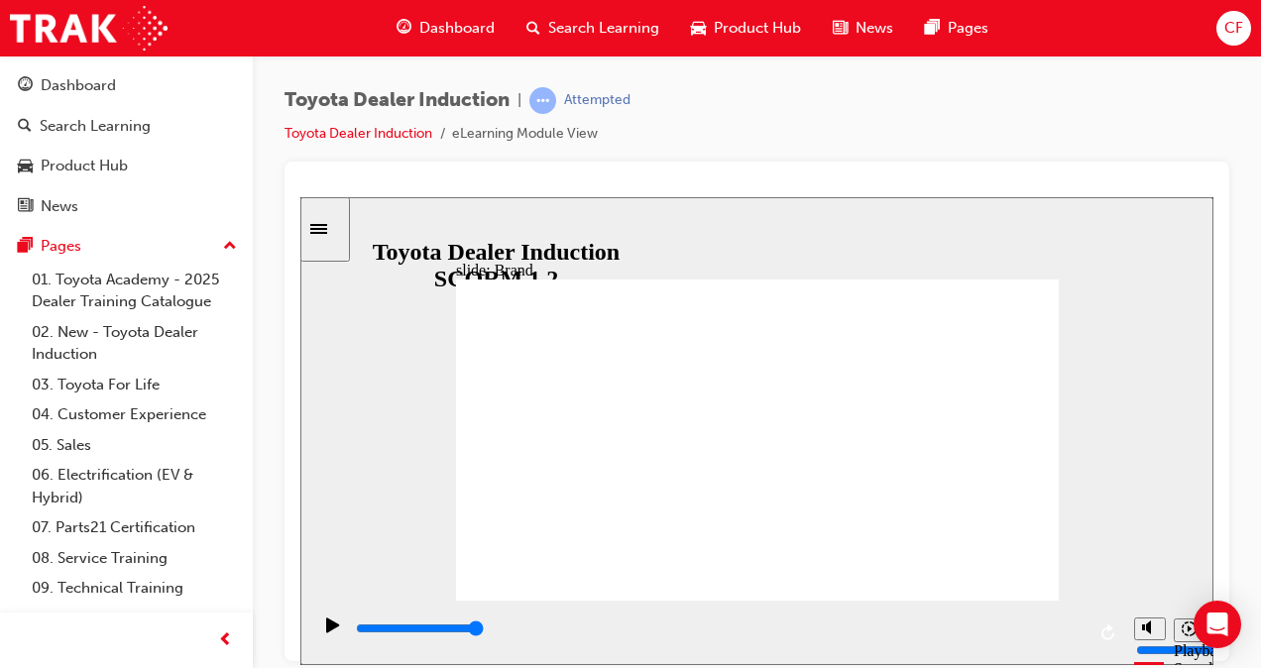
type input "8400"
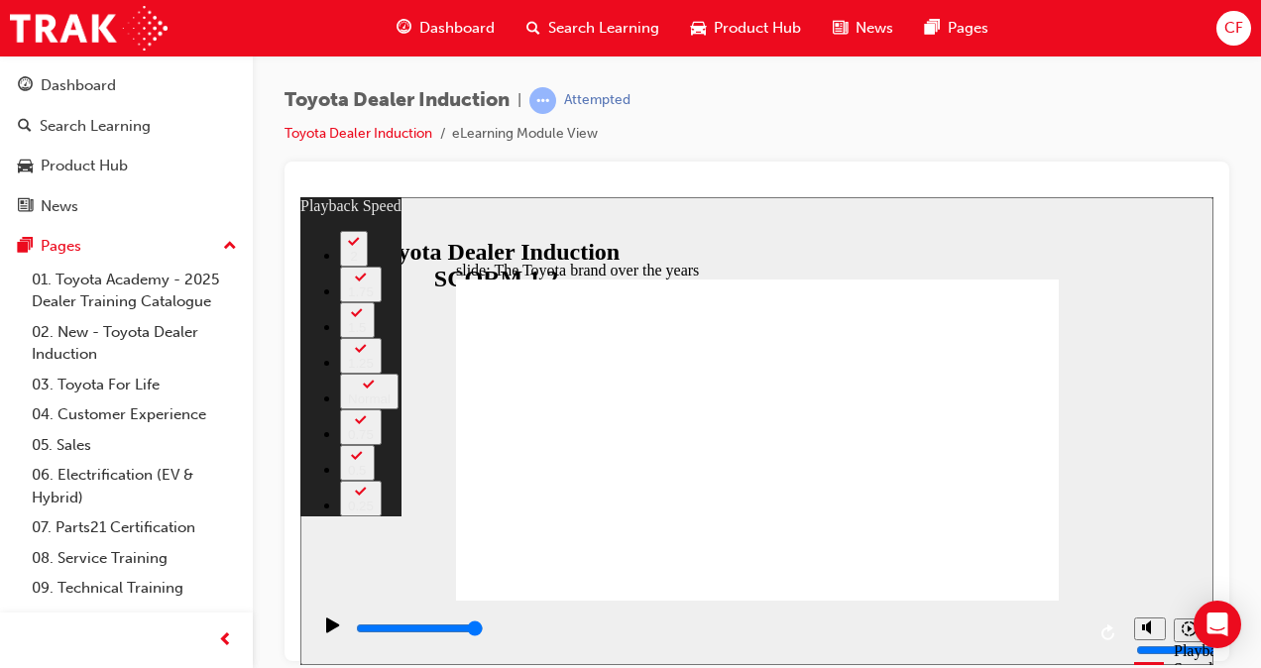
type input "133"
type input "165"
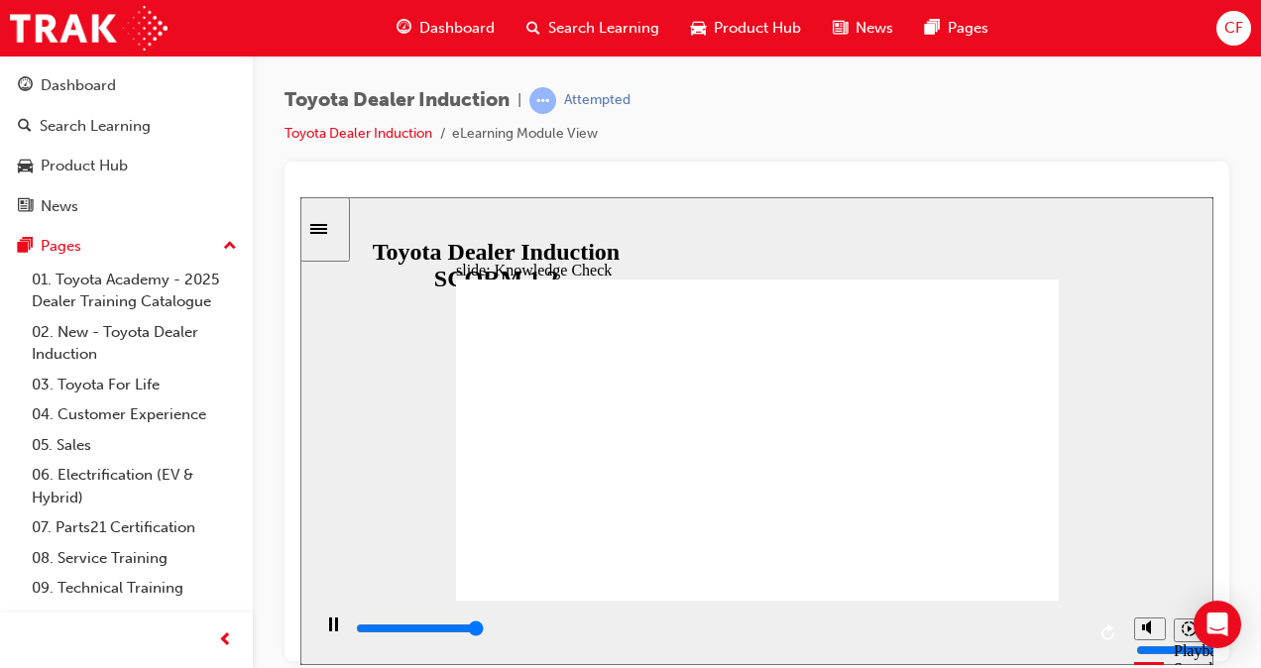
type input "5000"
radio input "true"
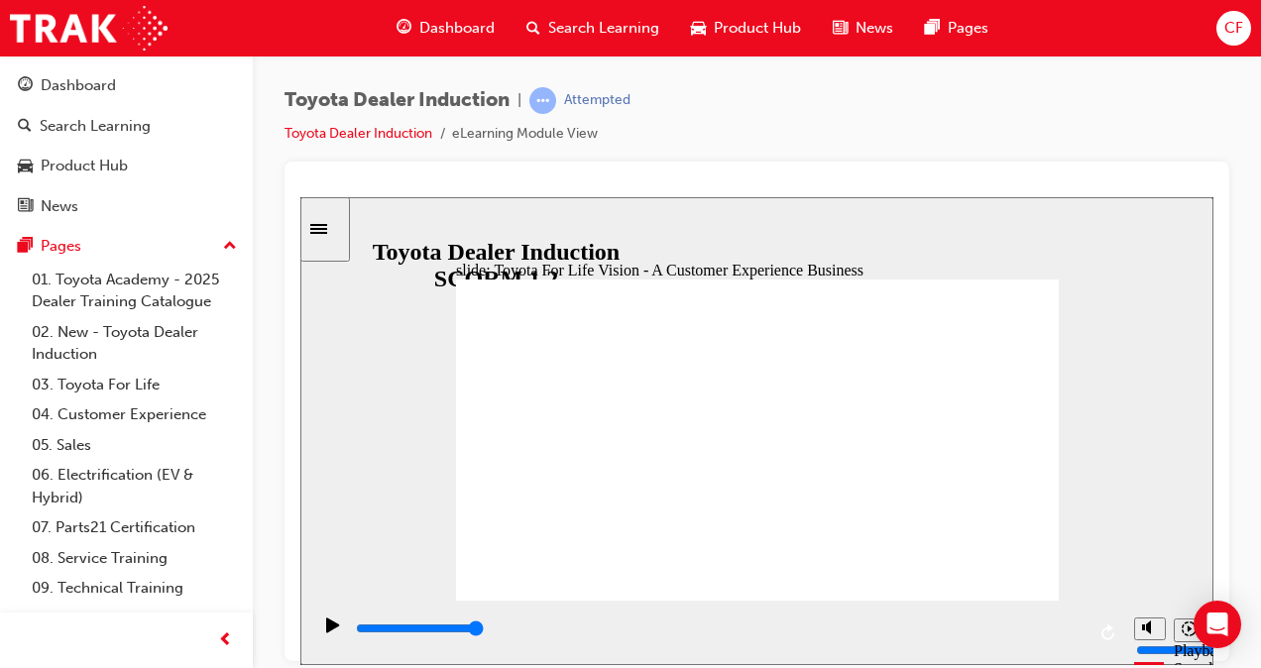
type input "27000"
